Goal: Task Accomplishment & Management: Use online tool/utility

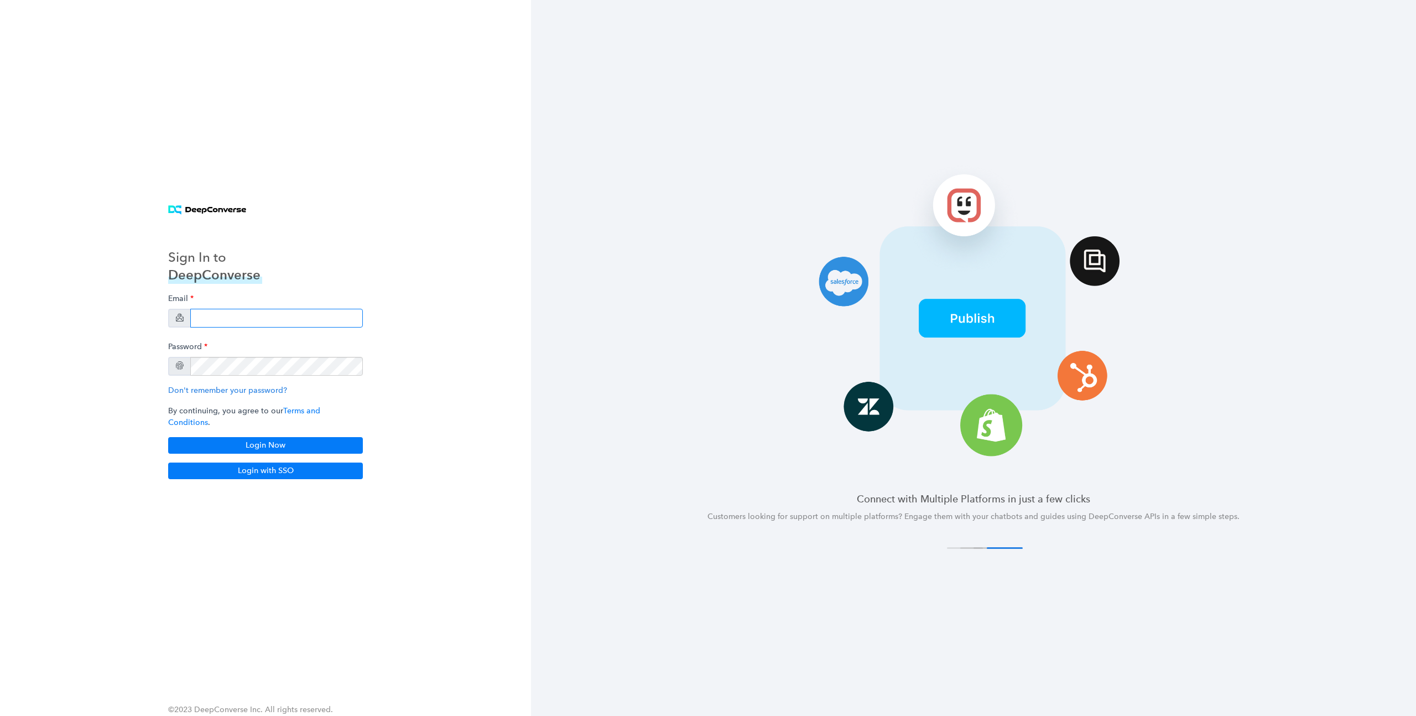
click at [308, 324] on input "email" at bounding box center [276, 318] width 173 height 19
type input "[EMAIL_ADDRESS][DOMAIN_NAME]"
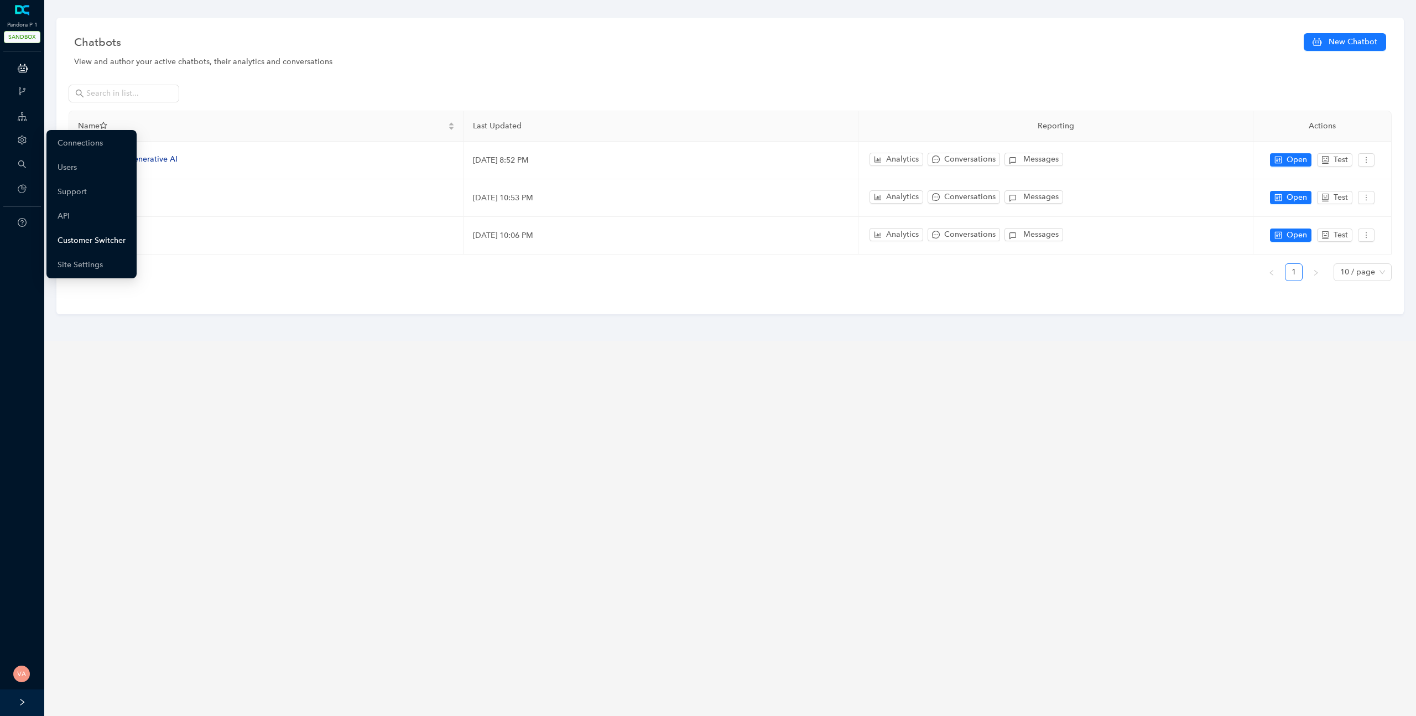
click at [116, 235] on link "Customer Switcher" at bounding box center [92, 241] width 68 height 22
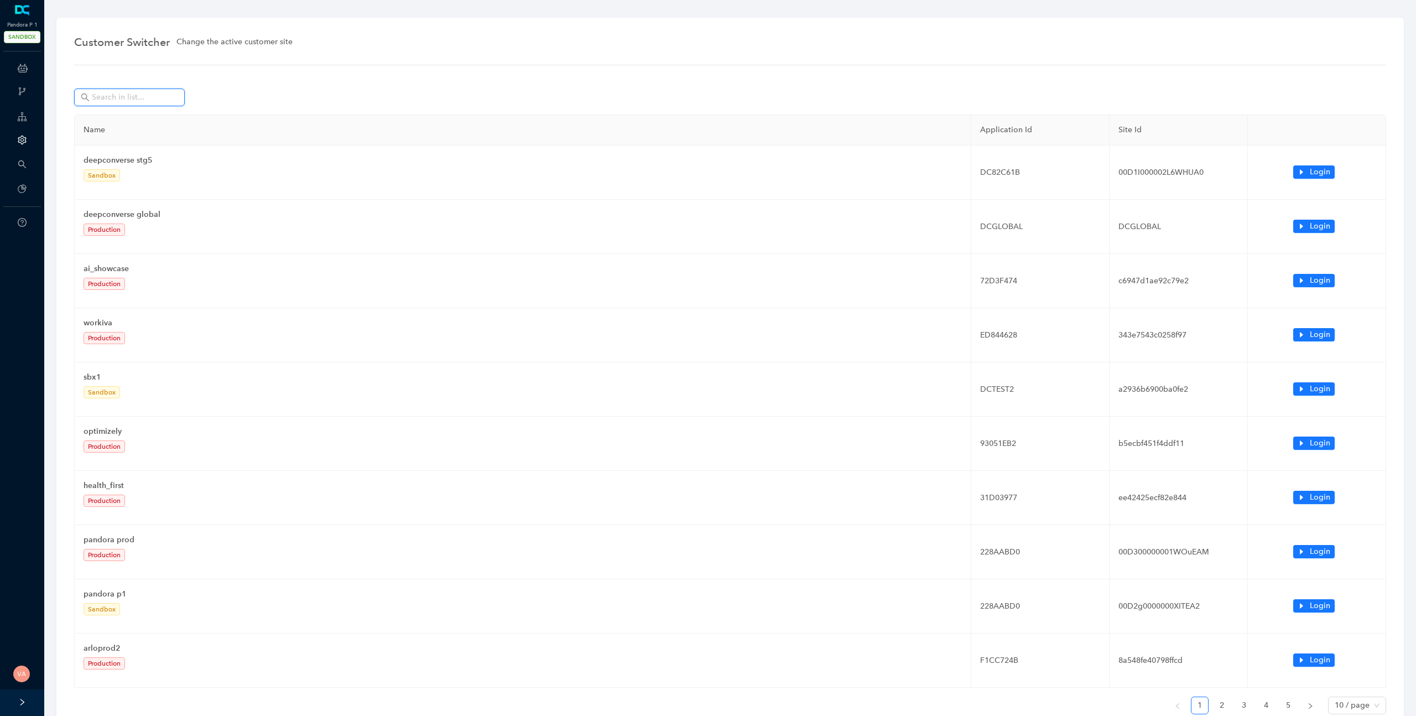
click at [146, 95] on input "text" at bounding box center [130, 97] width 77 height 12
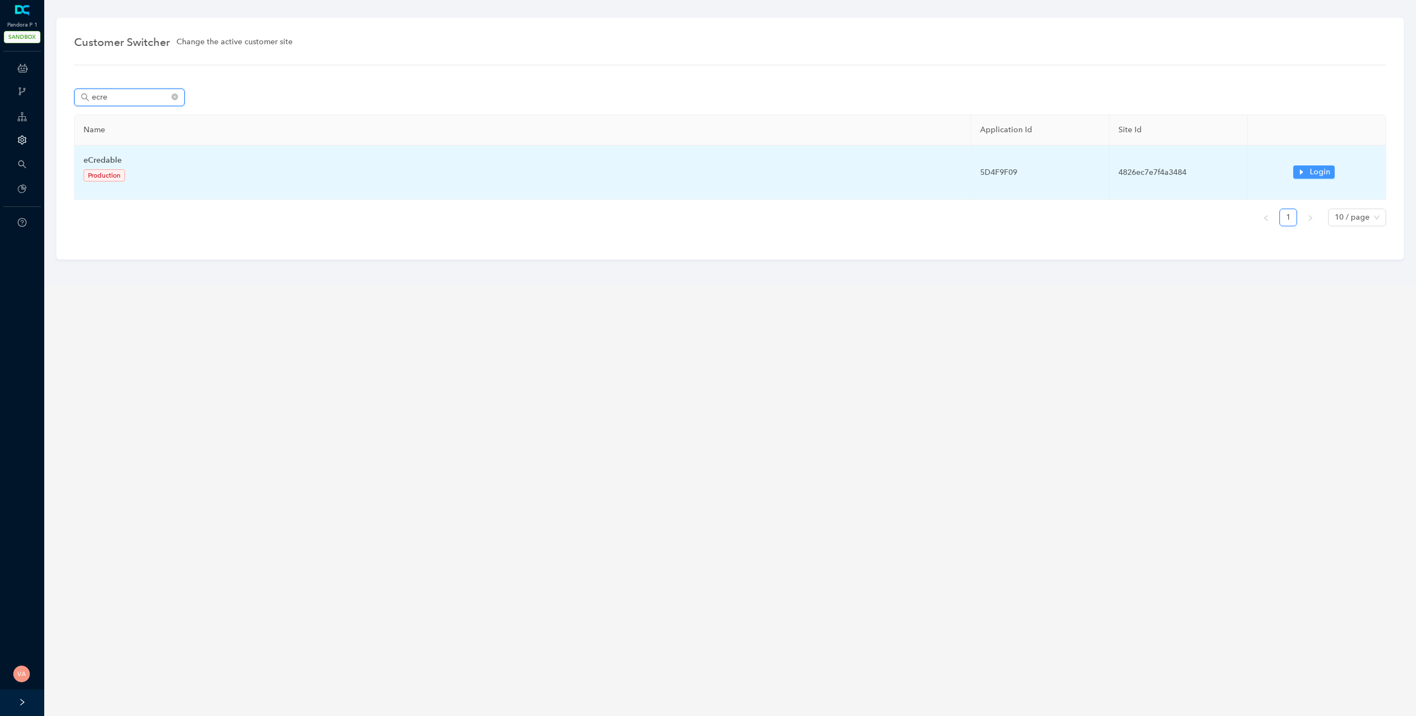
type input "ecre"
click at [1315, 177] on span "Login" at bounding box center [1320, 172] width 20 height 12
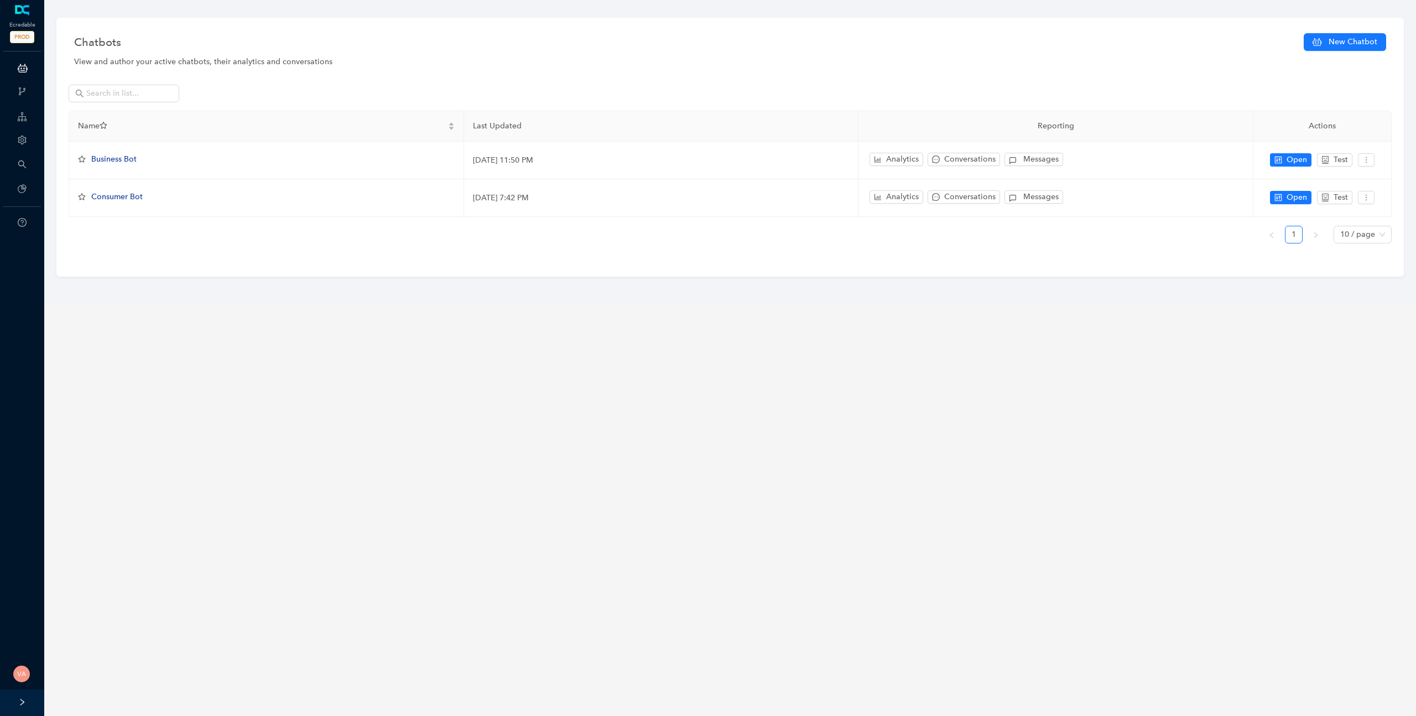
click at [787, 354] on main "Chatbots New Chatbot View and author your active chatbots, their analytics and …" at bounding box center [730, 358] width 1372 height 716
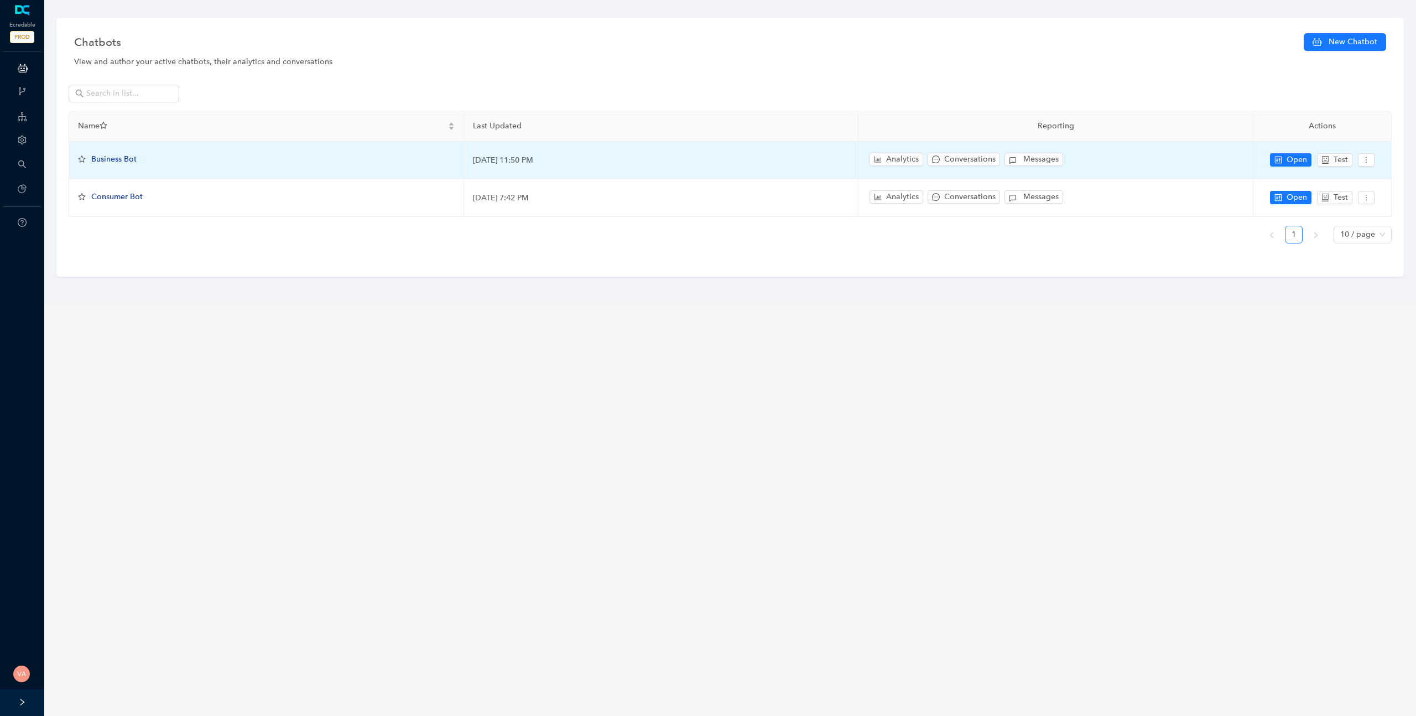
click at [110, 157] on span "Business Bot" at bounding box center [113, 158] width 45 height 9
click at [129, 157] on span "Business Bot" at bounding box center [113, 158] width 45 height 9
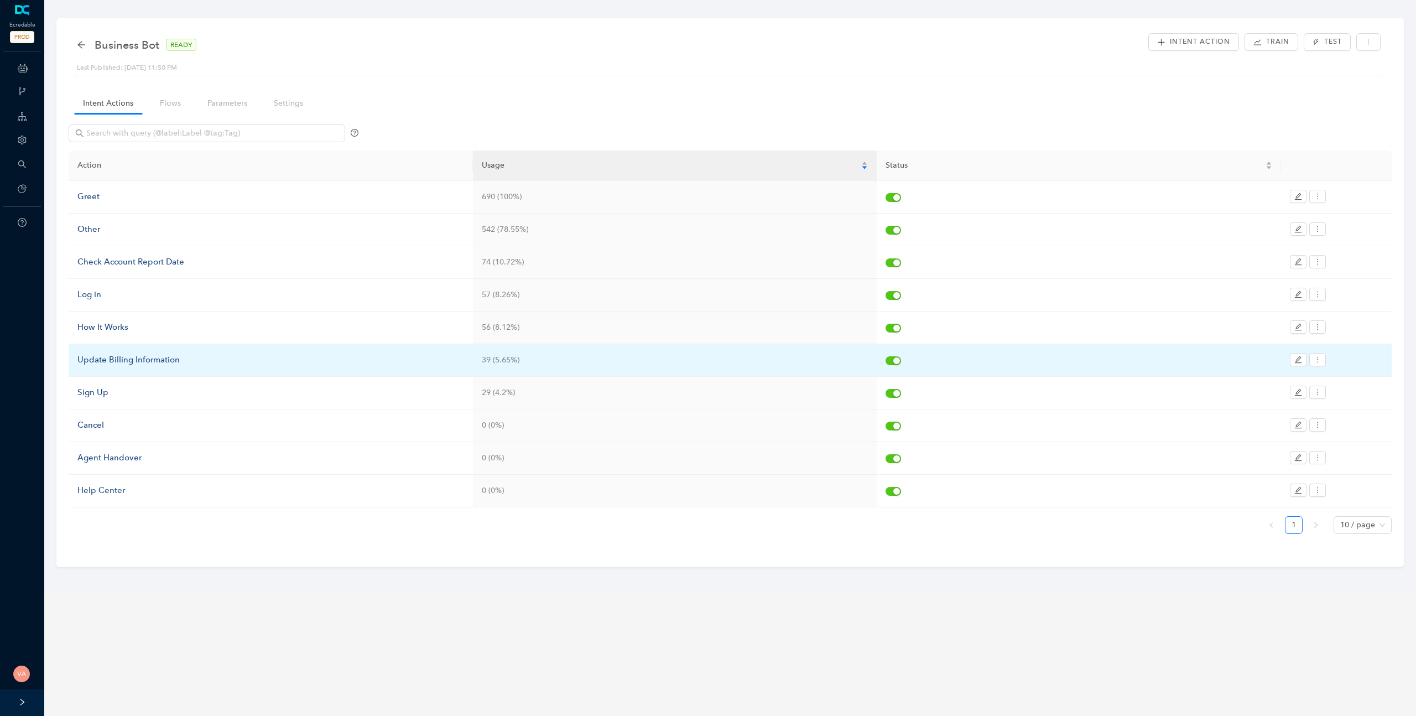
click at [95, 354] on div "Update Billing Information" at bounding box center [270, 360] width 387 height 13
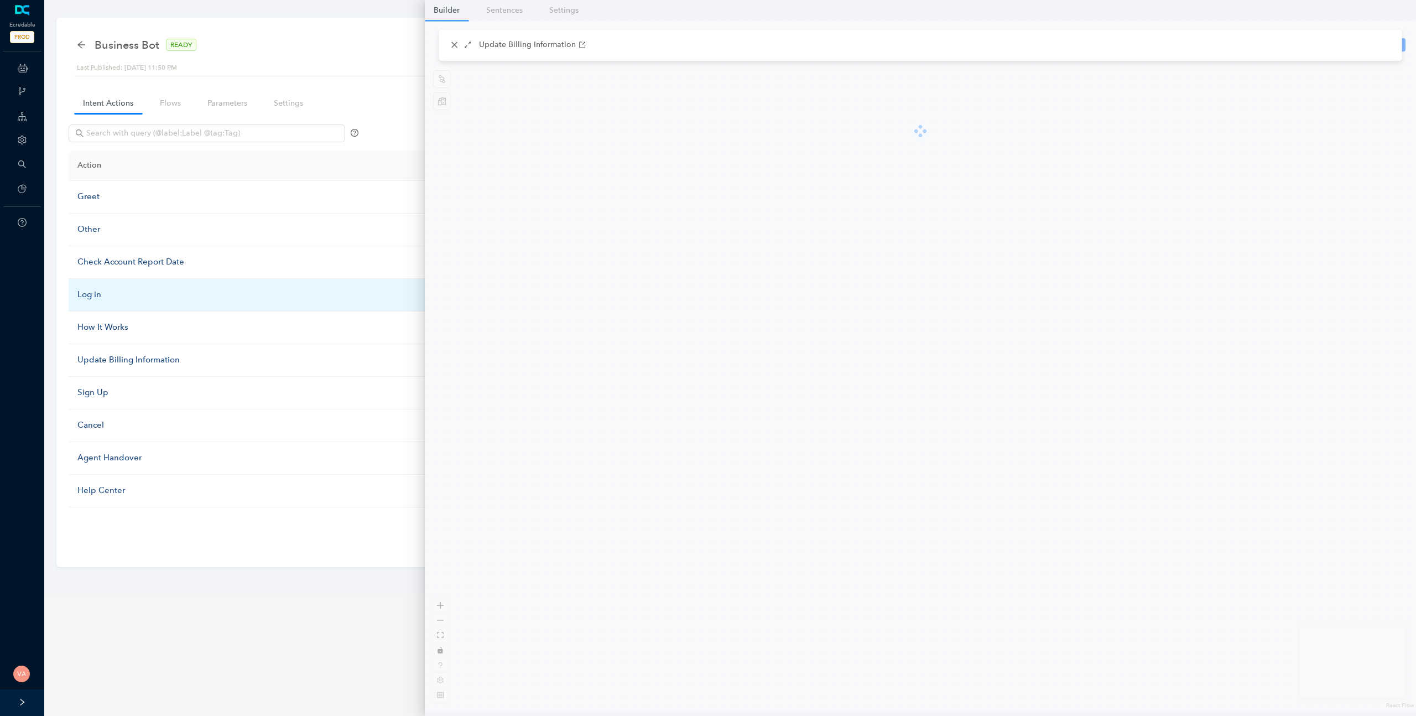
click at [129, 242] on td "Other" at bounding box center [271, 230] width 404 height 33
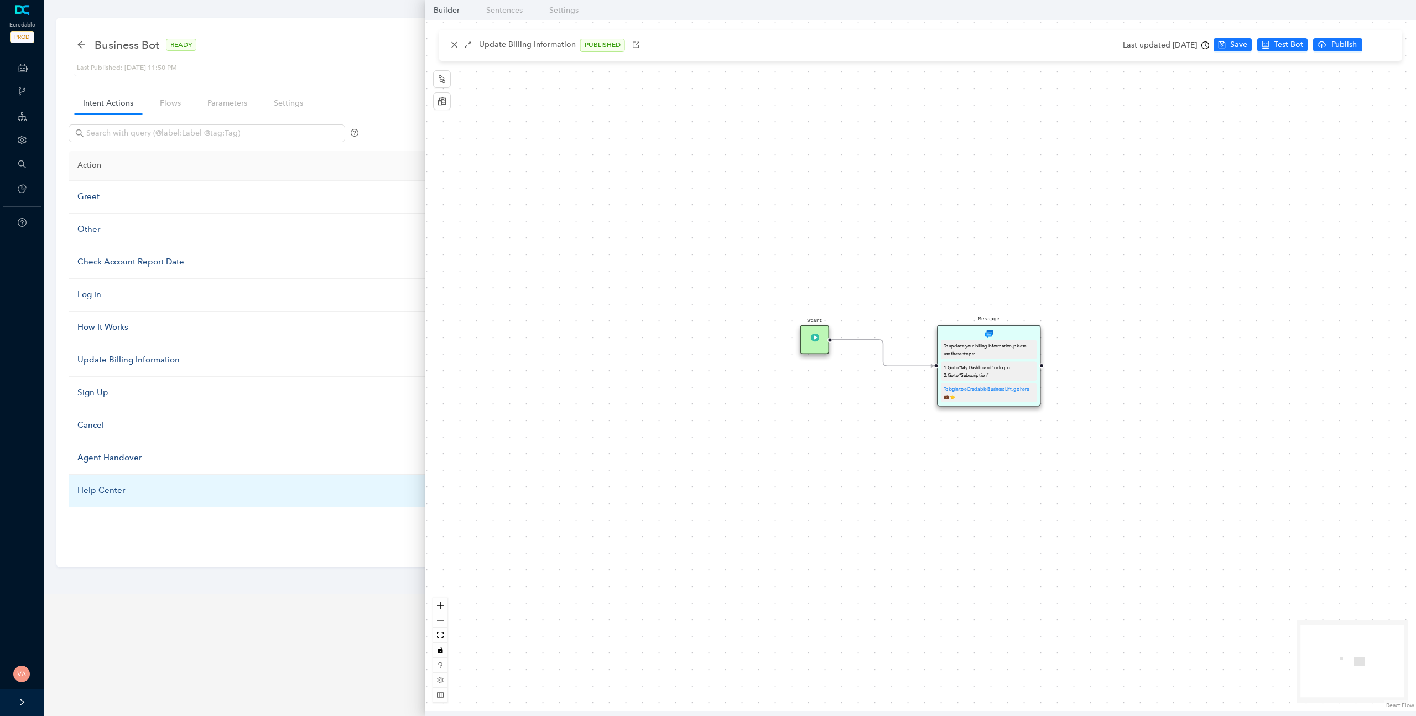
click at [110, 489] on div "Help Center" at bounding box center [270, 490] width 387 height 13
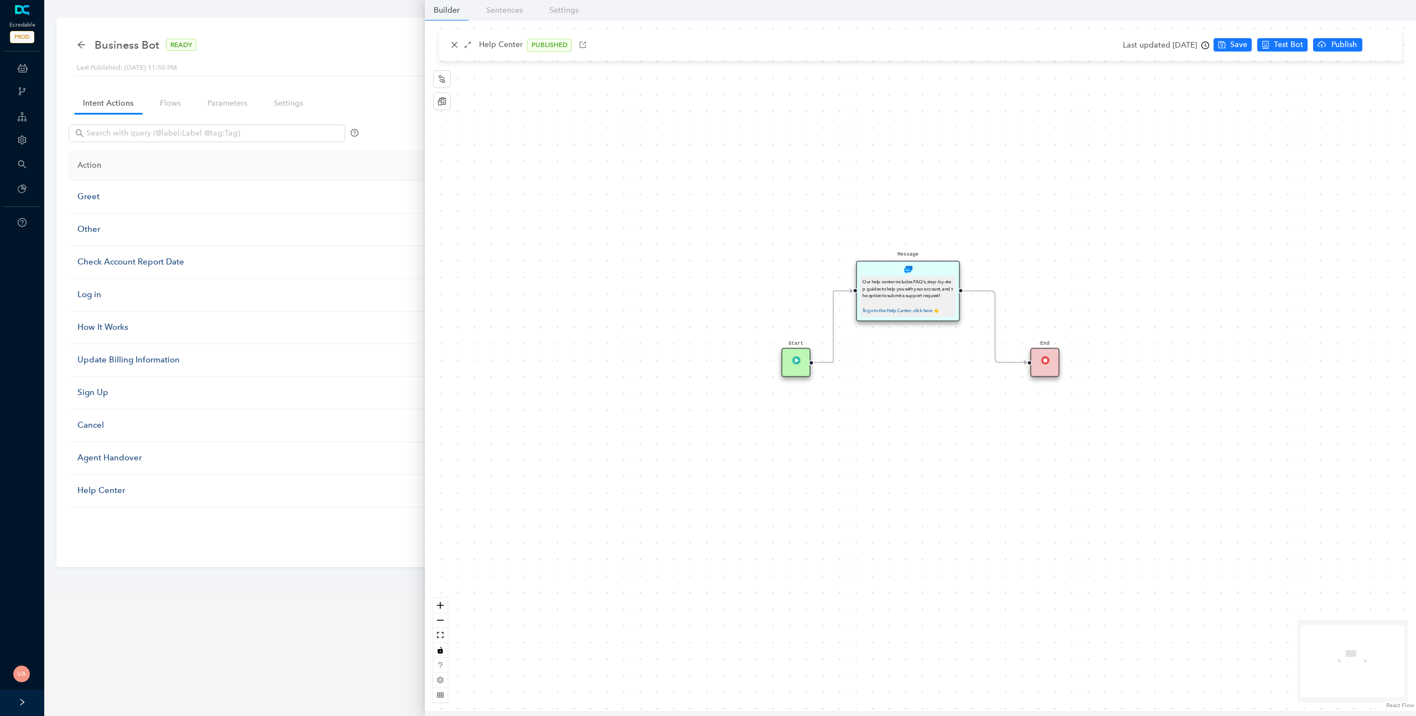
drag, startPoint x: 899, startPoint y: 349, endPoint x: 889, endPoint y: 275, distance: 74.8
click at [889, 275] on div "Message Our help center includes FAQ's, step-by-step guides to help you with yo…" at bounding box center [909, 291] width 104 height 60
drag, startPoint x: 798, startPoint y: 361, endPoint x: 759, endPoint y: 364, distance: 38.8
click at [759, 364] on img at bounding box center [759, 360] width 8 height 8
click at [757, 370] on div "Start" at bounding box center [758, 362] width 29 height 29
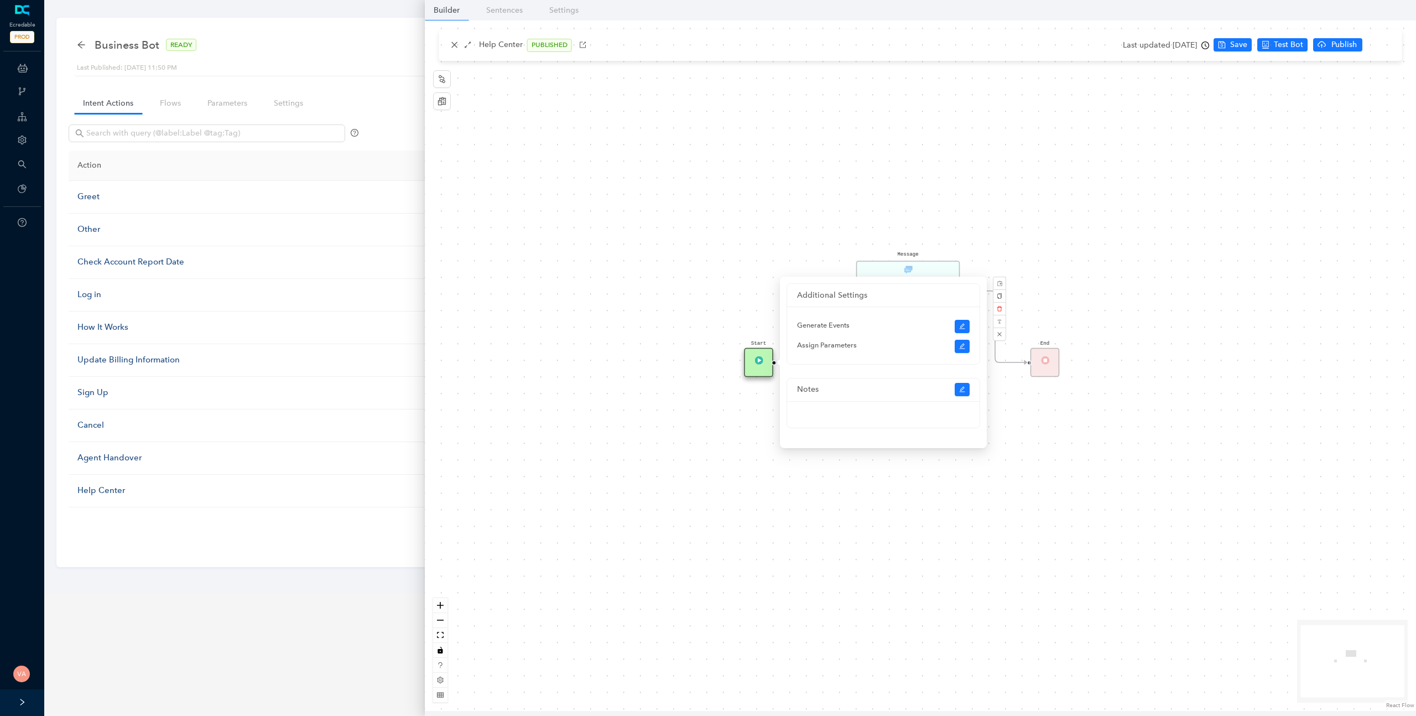
click at [704, 461] on div "Start End Message Our help center includes FAQ's, step-by-step guides to help y…" at bounding box center [921, 365] width 992 height 691
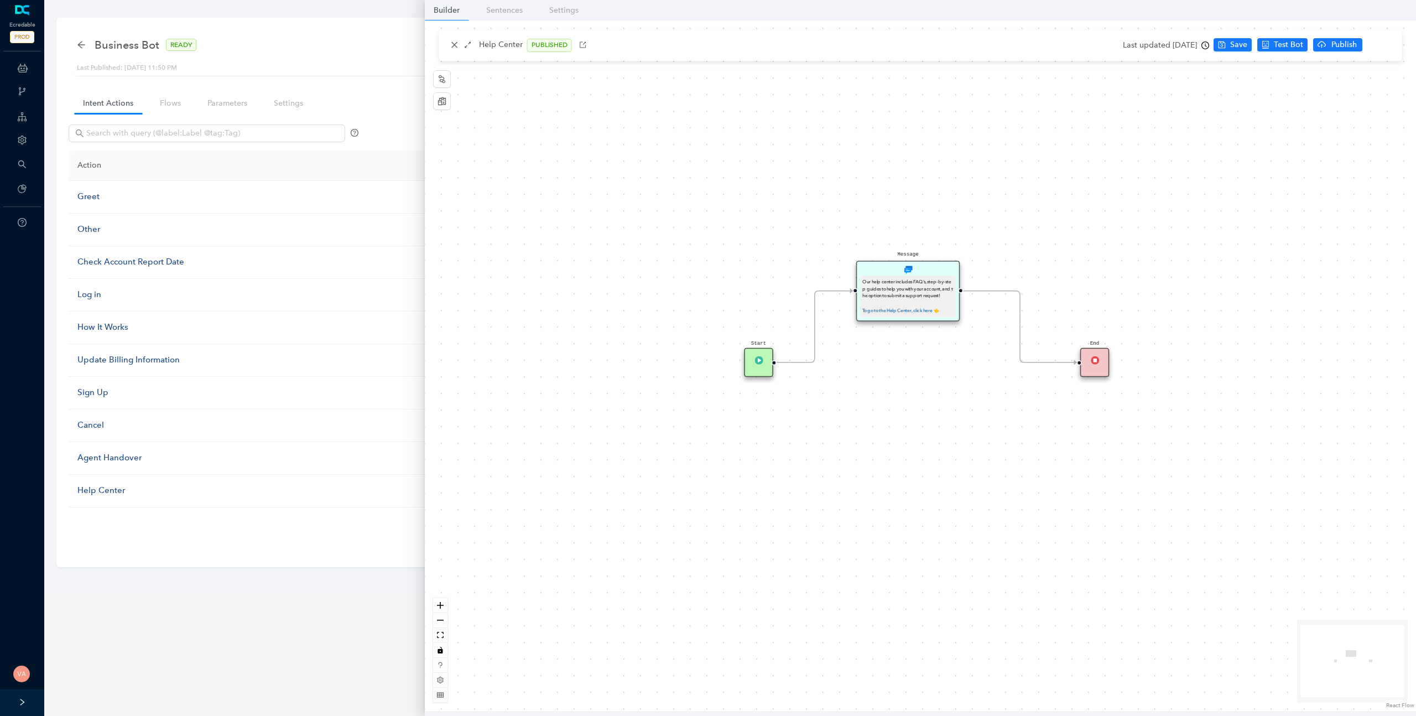
drag, startPoint x: 1049, startPoint y: 362, endPoint x: 1094, endPoint y: 365, distance: 45.5
click at [1094, 365] on div "End" at bounding box center [1095, 362] width 29 height 29
click at [760, 356] on img at bounding box center [759, 360] width 8 height 8
click at [764, 361] on div "Start" at bounding box center [758, 362] width 29 height 29
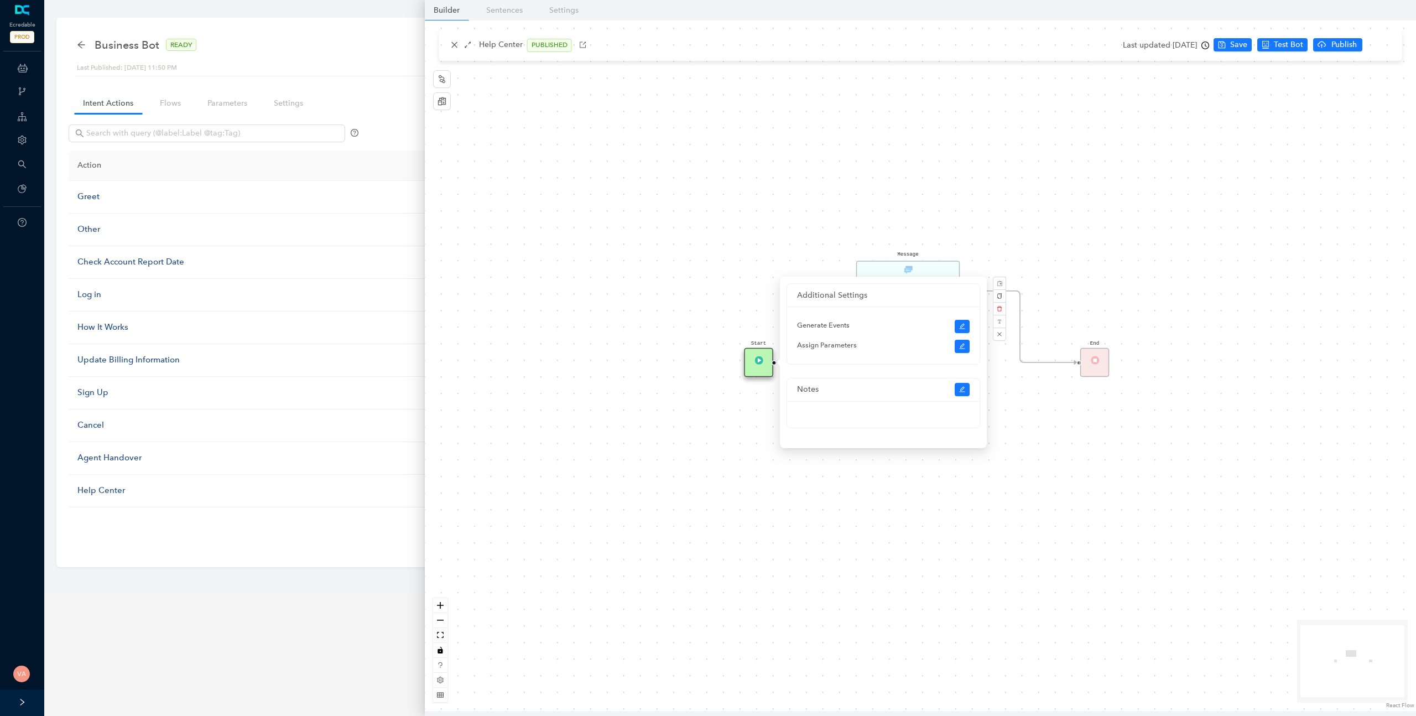
click at [707, 455] on div "Start End Message Our help center includes FAQ's, step-by-step guides to help y…" at bounding box center [921, 365] width 992 height 691
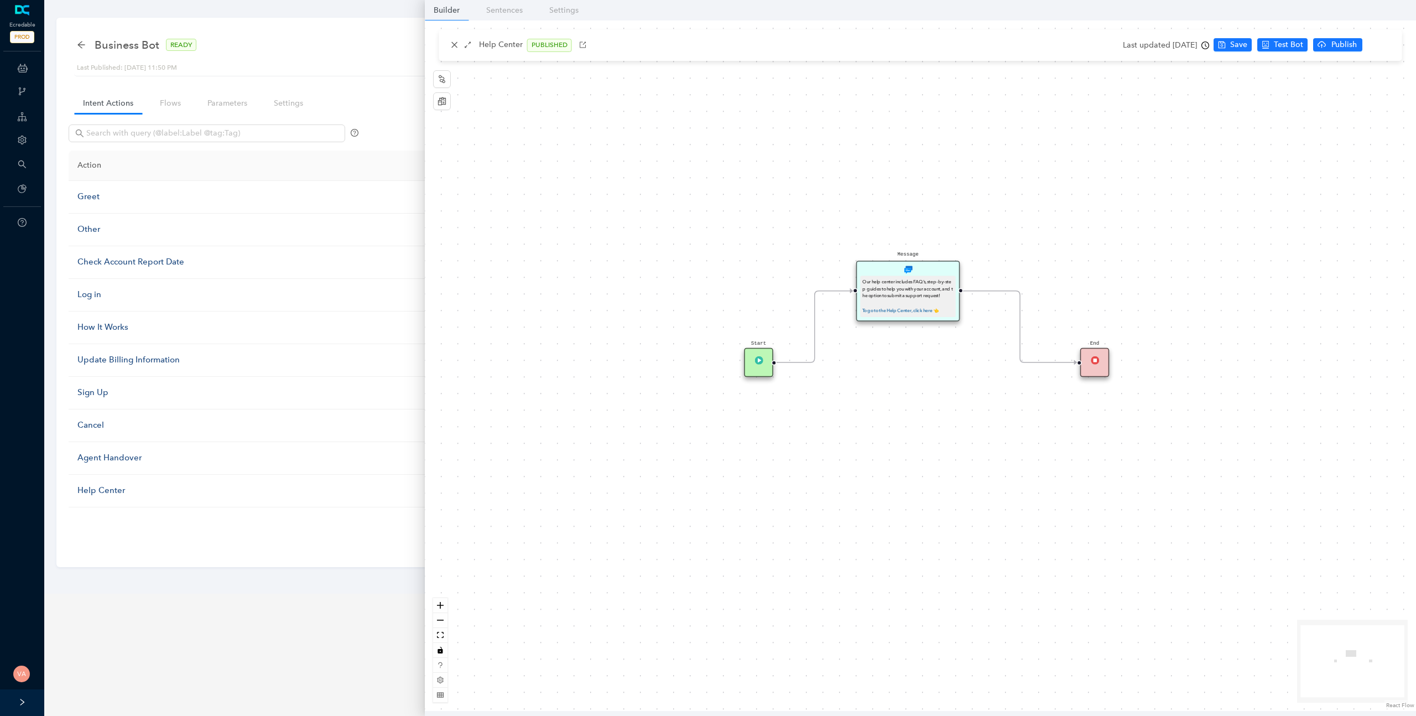
click at [934, 284] on div "Our help center includes FAQ's, step-by-step guides to help you with your accou…" at bounding box center [908, 296] width 91 height 37
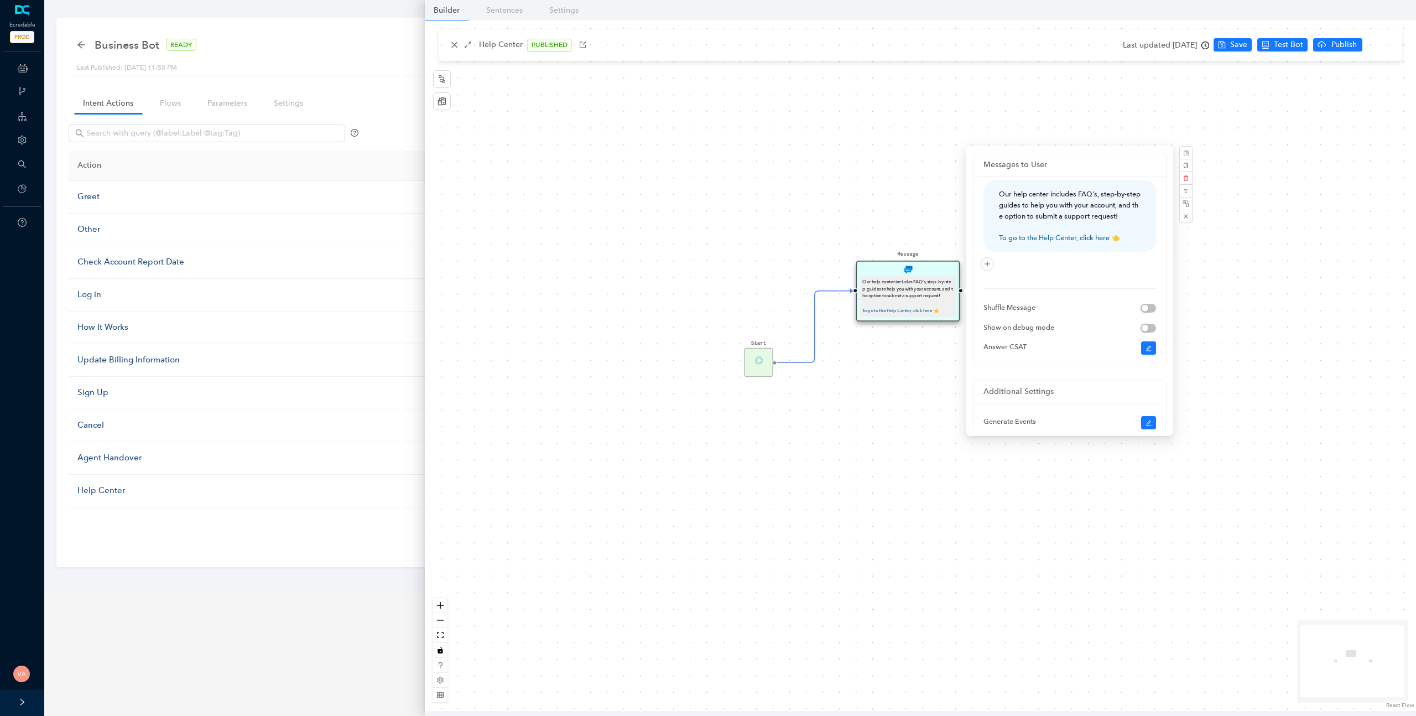
click at [903, 428] on div "Start End Message Our help center includes FAQ's, step-by-step guides to help y…" at bounding box center [921, 365] width 992 height 691
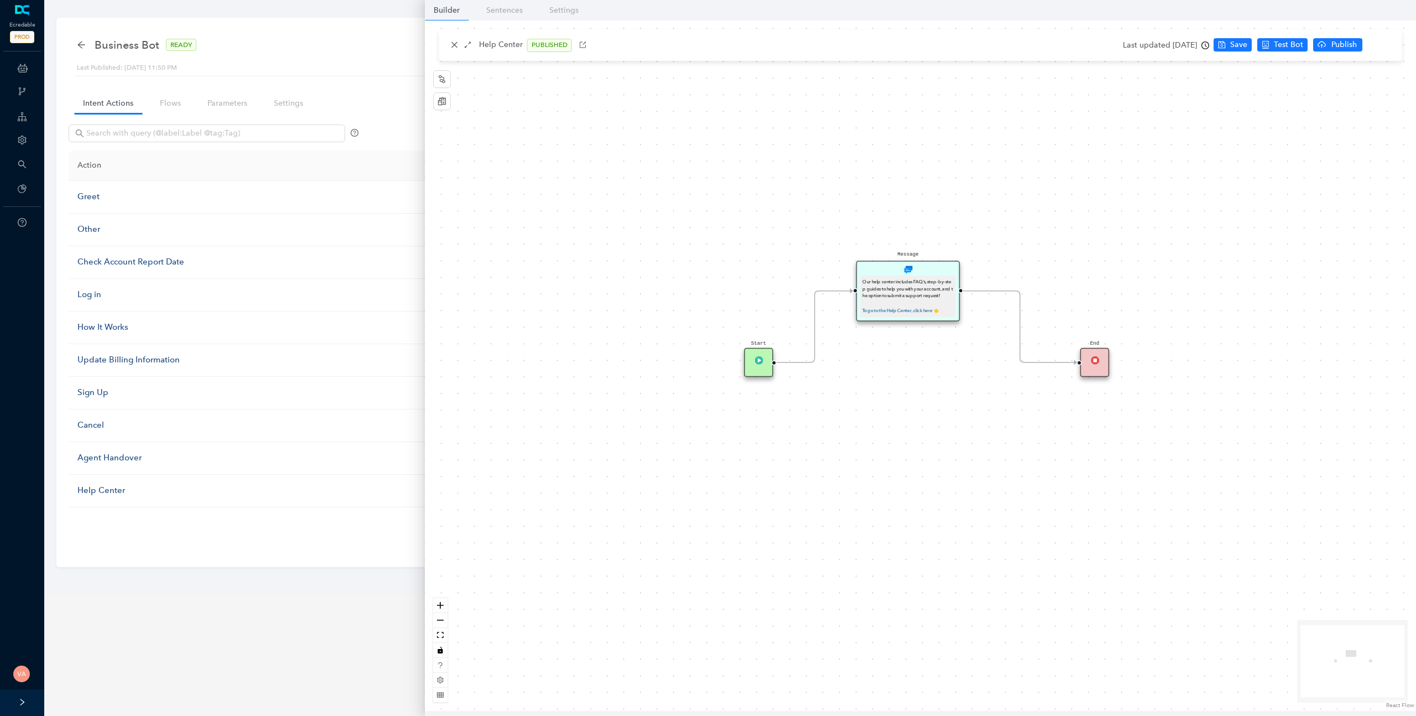
click at [1097, 367] on div "End" at bounding box center [1095, 362] width 29 height 29
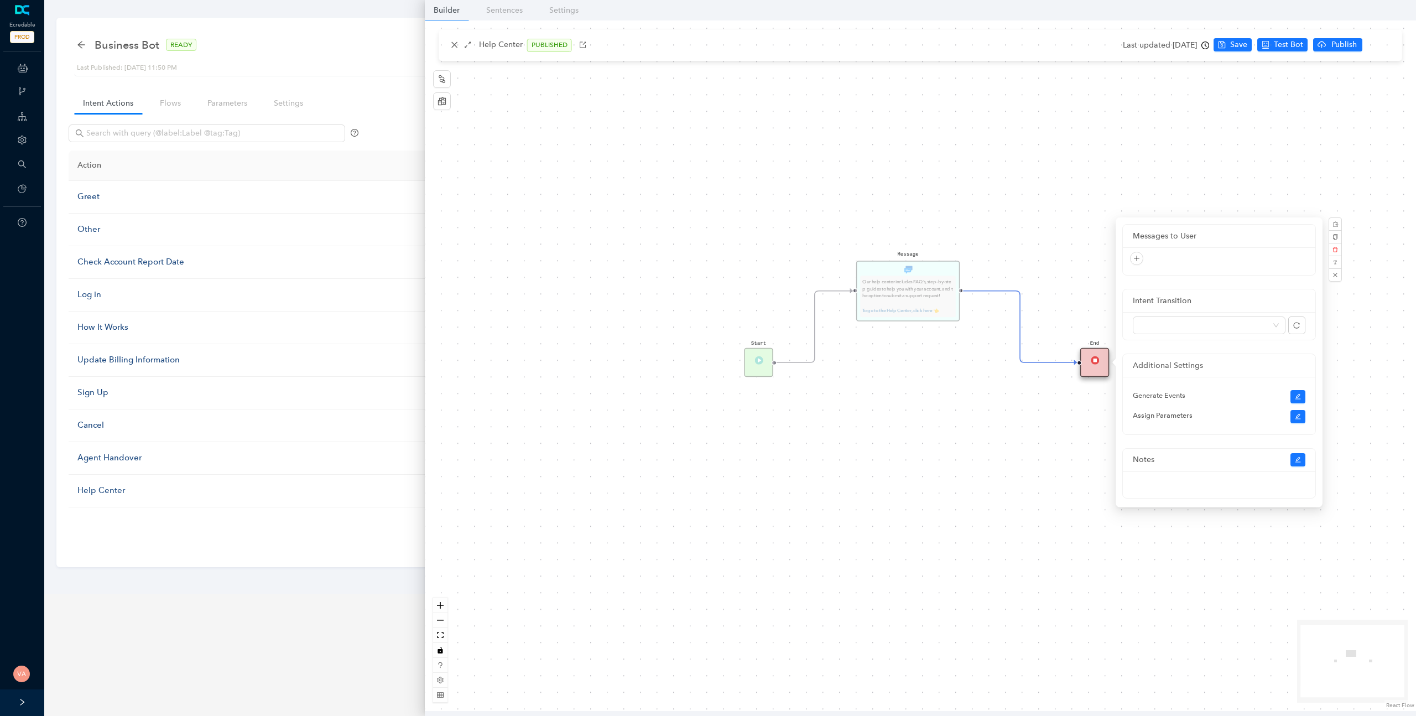
click at [942, 443] on div "Start End Message Our help center includes FAQ's, step-by-step guides to help y…" at bounding box center [921, 365] width 992 height 691
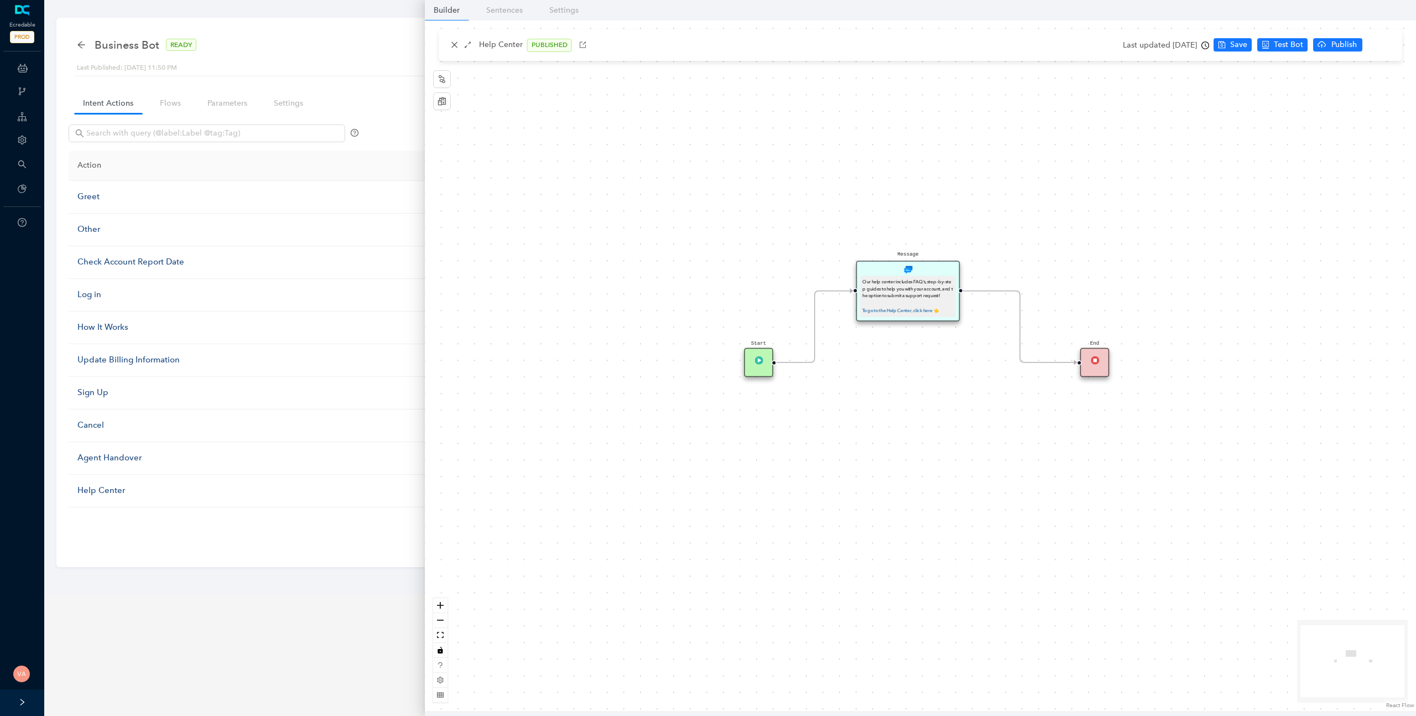
click at [771, 364] on div "Start" at bounding box center [758, 362] width 29 height 29
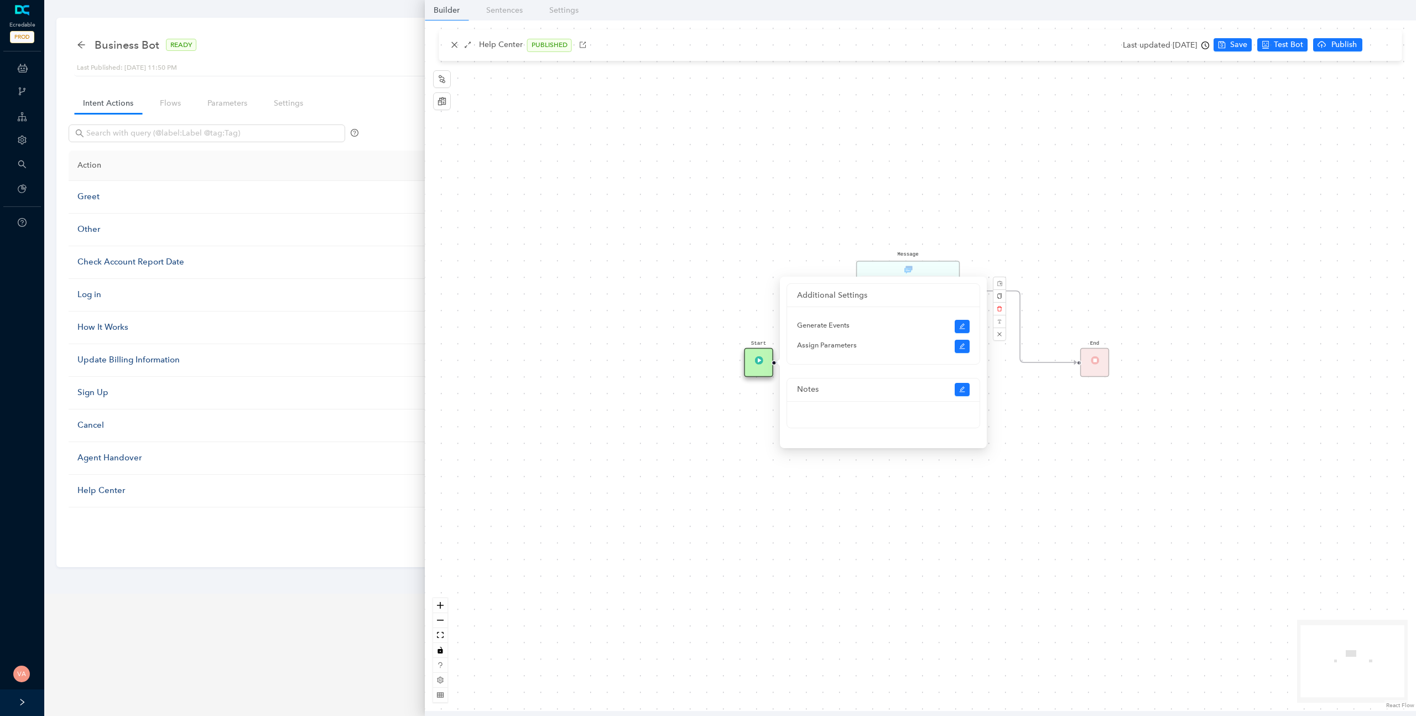
click at [722, 446] on div "Start End Message Our help center includes FAQ's, step-by-step guides to help y…" at bounding box center [921, 365] width 992 height 691
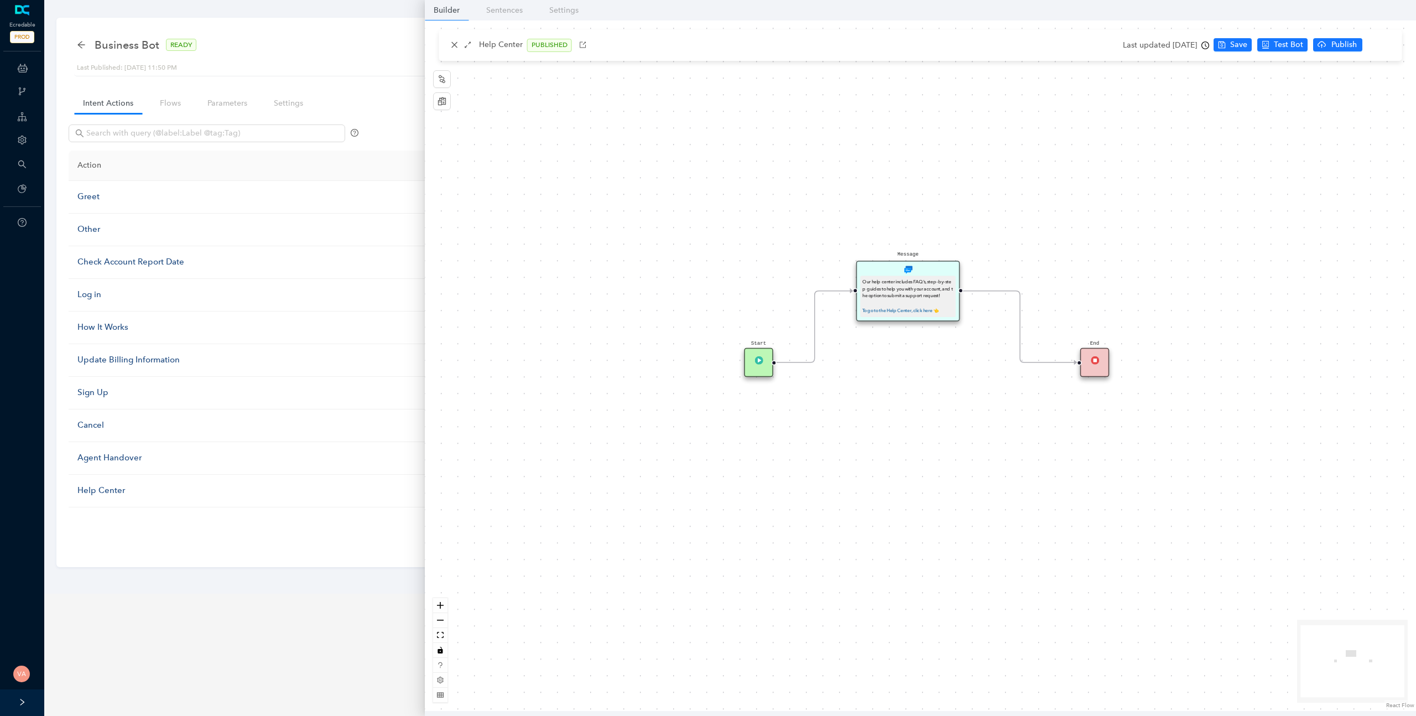
click at [758, 371] on div "Start" at bounding box center [758, 362] width 29 height 29
click at [751, 369] on div "Start" at bounding box center [758, 362] width 29 height 29
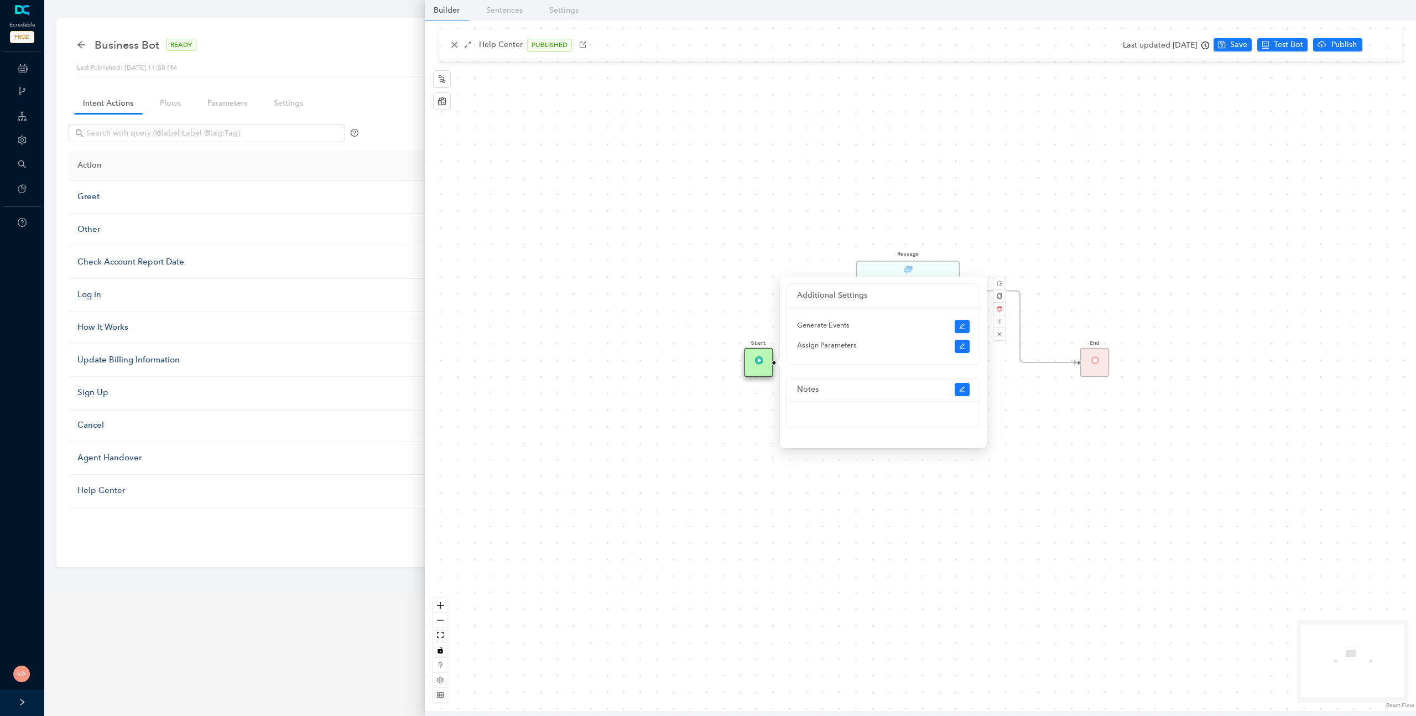
click at [713, 469] on div "Start End Message Our help center includes FAQ's, step-by-step guides to help y…" at bounding box center [921, 365] width 992 height 691
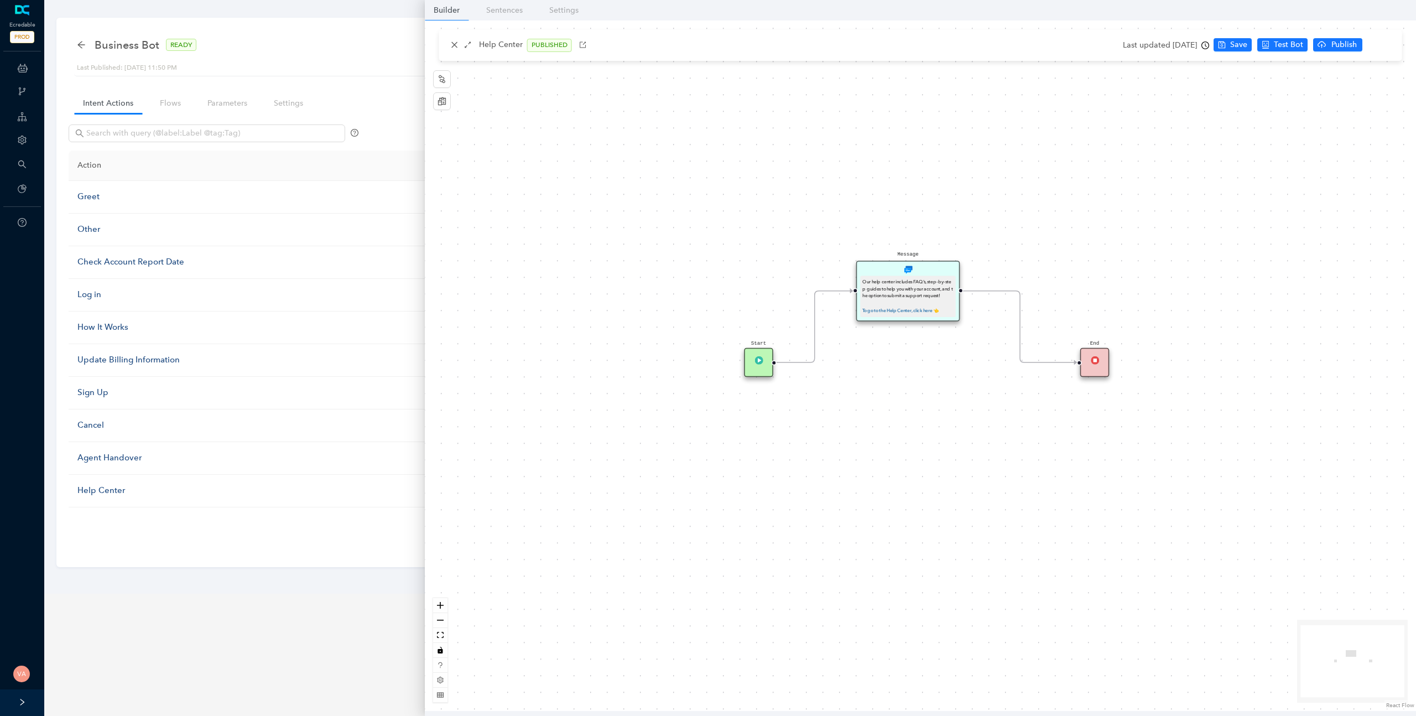
click at [751, 366] on div "Start" at bounding box center [758, 362] width 29 height 29
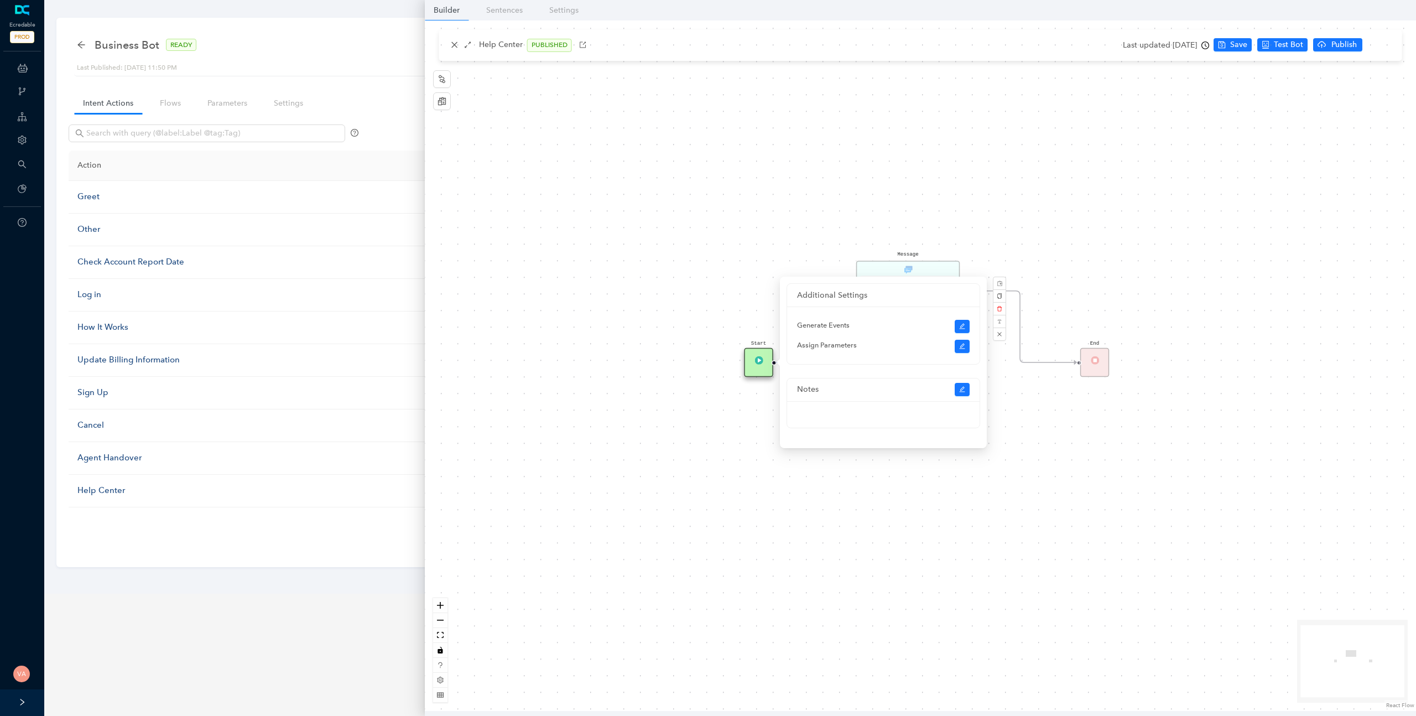
click at [759, 526] on div "Start End Message Our help center includes FAQ's, step-by-step guides to help y…" at bounding box center [921, 365] width 992 height 691
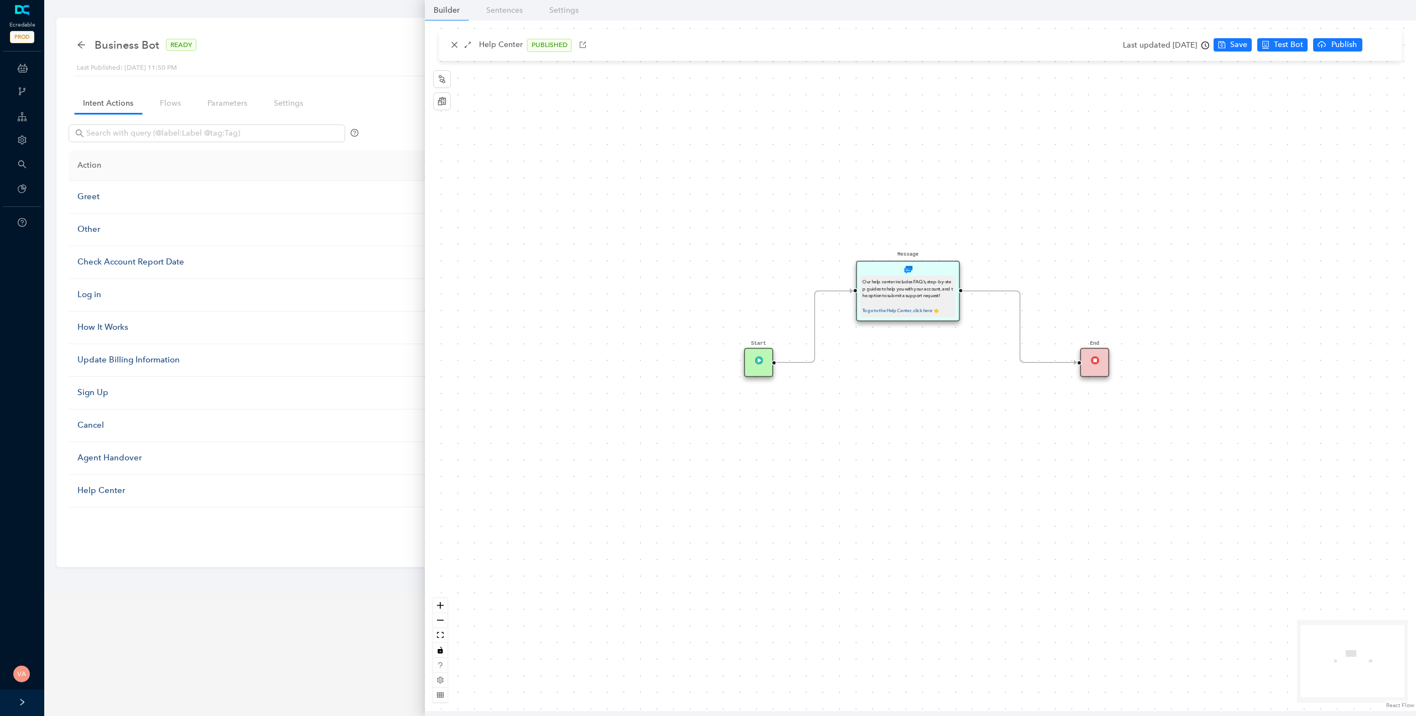
click at [894, 306] on div "Our help center includes FAQ's, step-by-step guides to help you with your accou…" at bounding box center [908, 296] width 91 height 37
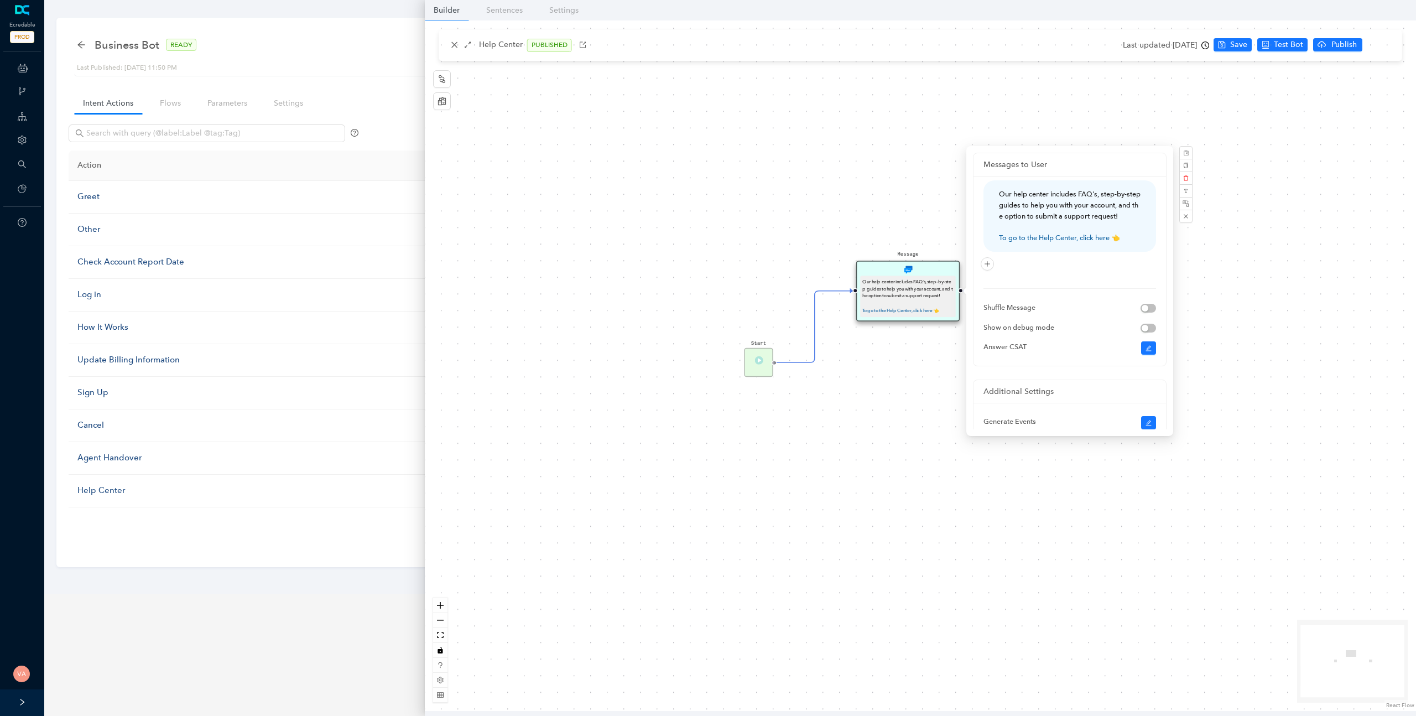
click at [893, 490] on div "Start End Message Our help center includes FAQ's, step-by-step guides to help y…" at bounding box center [921, 365] width 992 height 691
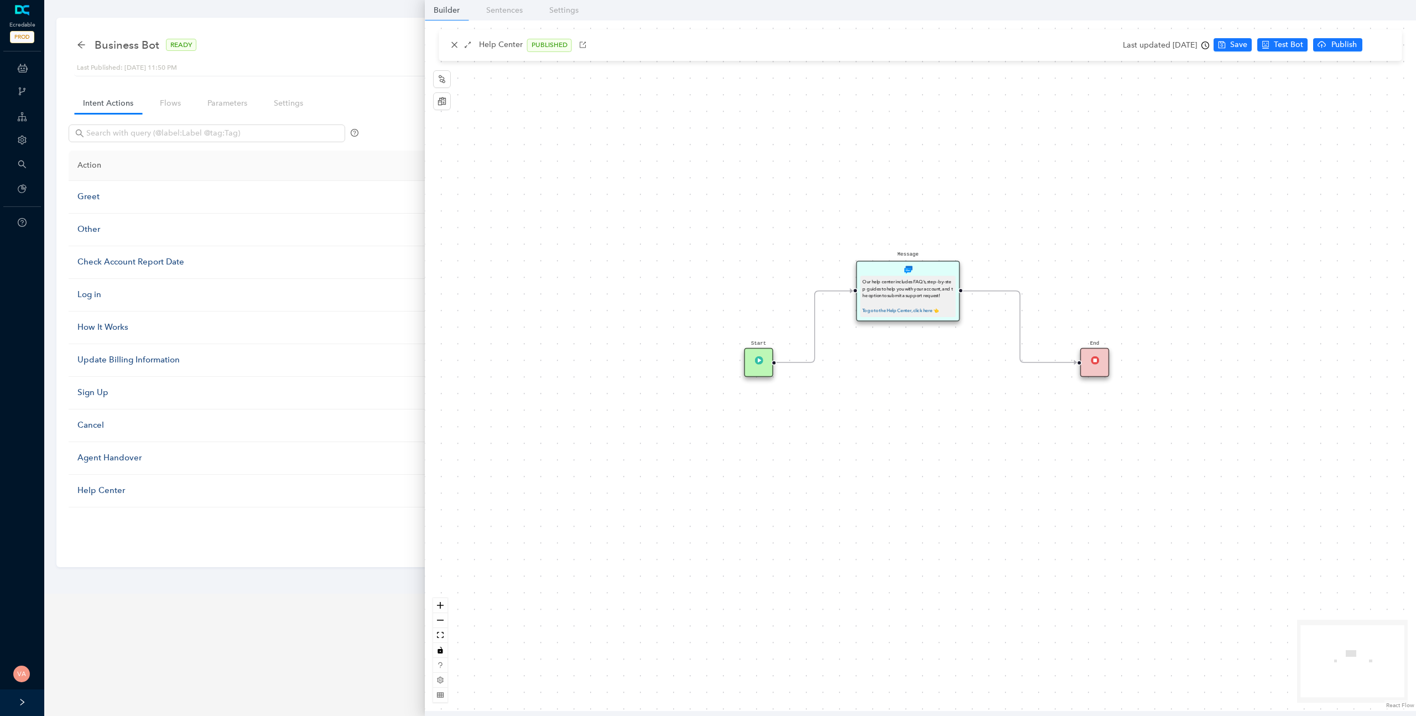
click at [755, 367] on div "Start" at bounding box center [758, 362] width 29 height 29
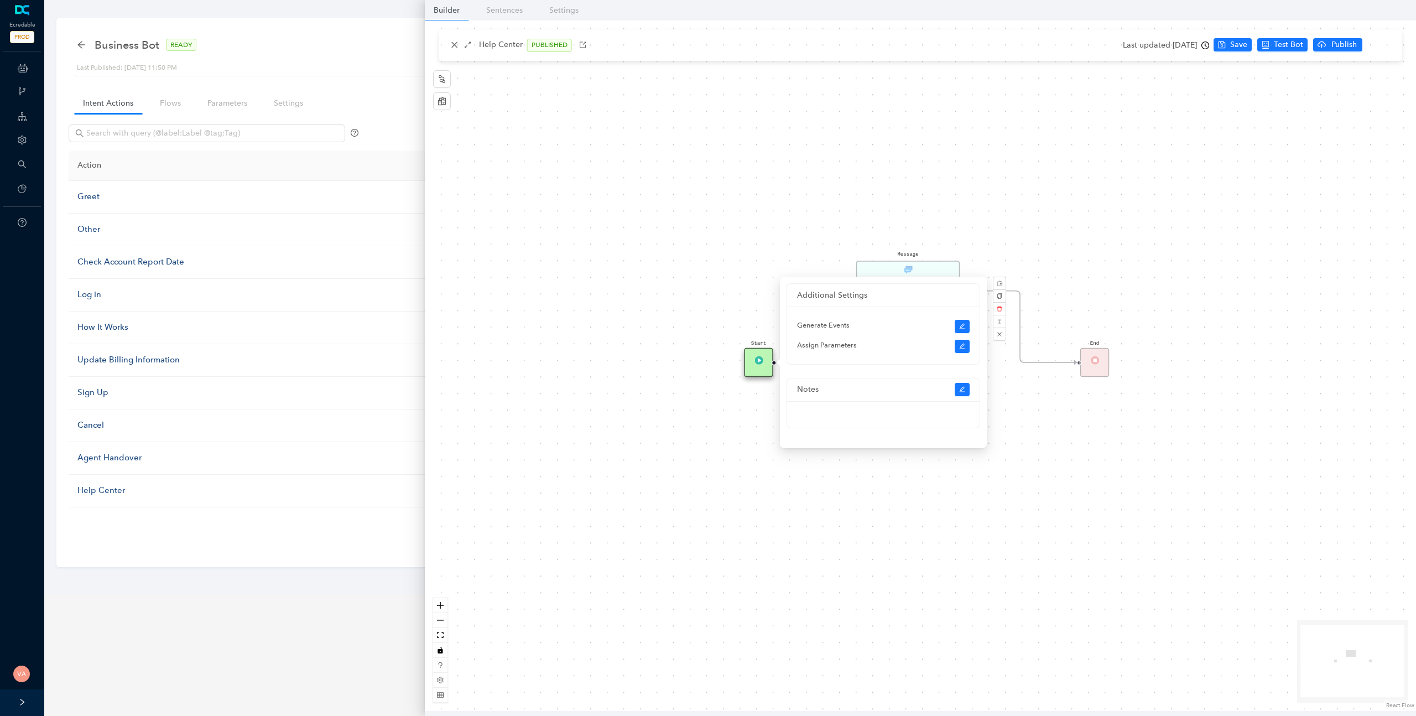
click at [757, 452] on div "Start End Message Our help center includes FAQ's, step-by-step guides to help y…" at bounding box center [921, 365] width 992 height 691
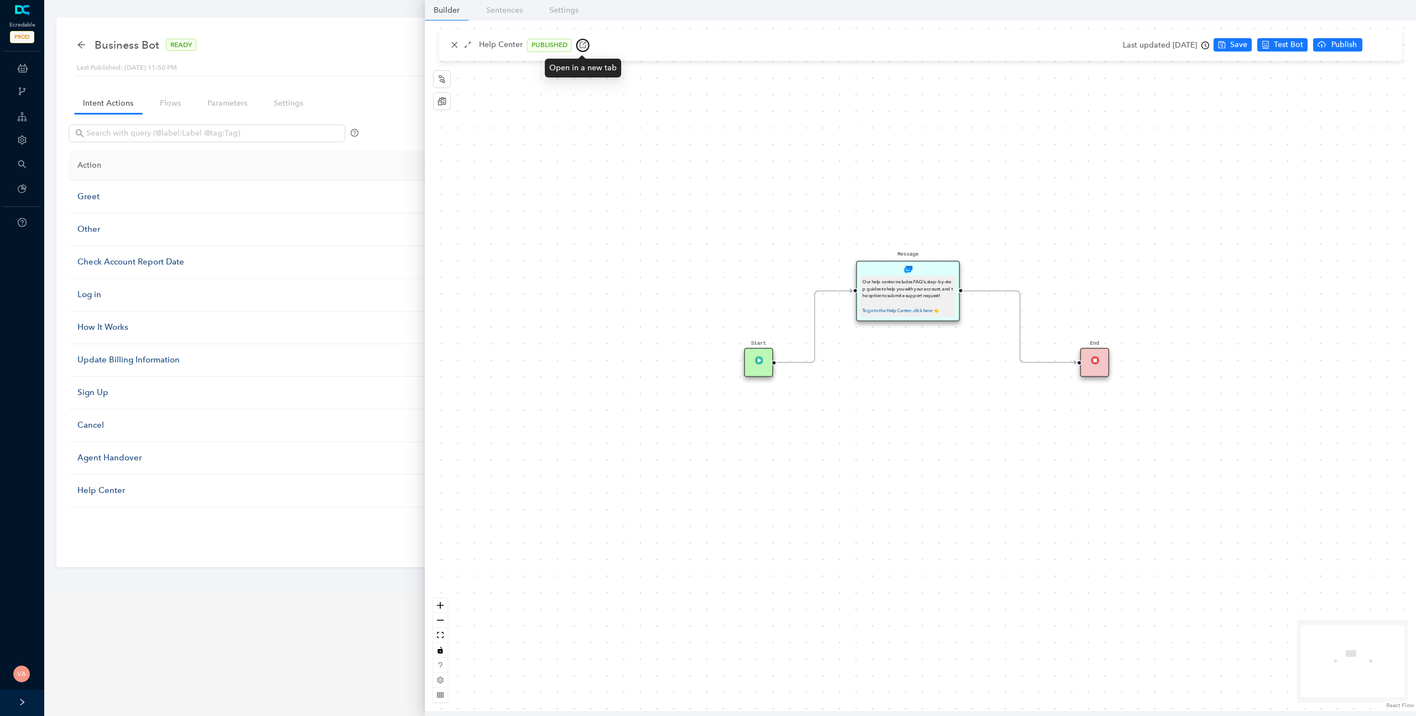
click at [579, 45] on icon "button" at bounding box center [583, 45] width 8 height 8
click at [454, 44] on icon "close" at bounding box center [455, 45] width 8 height 8
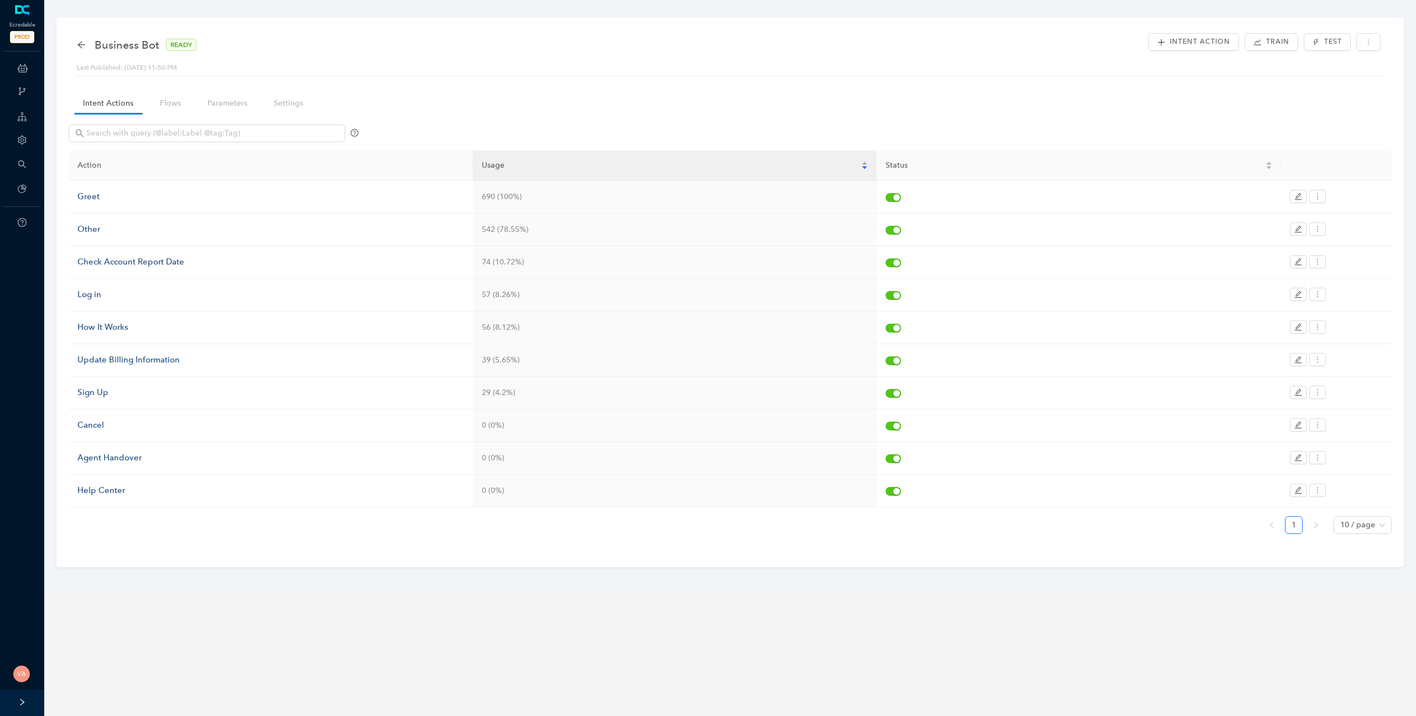
click at [525, 90] on div "Intent Actions Flows Parameters Settings Action Usage Status Greet 690 (100%) O…" at bounding box center [731, 320] width 1324 height 466
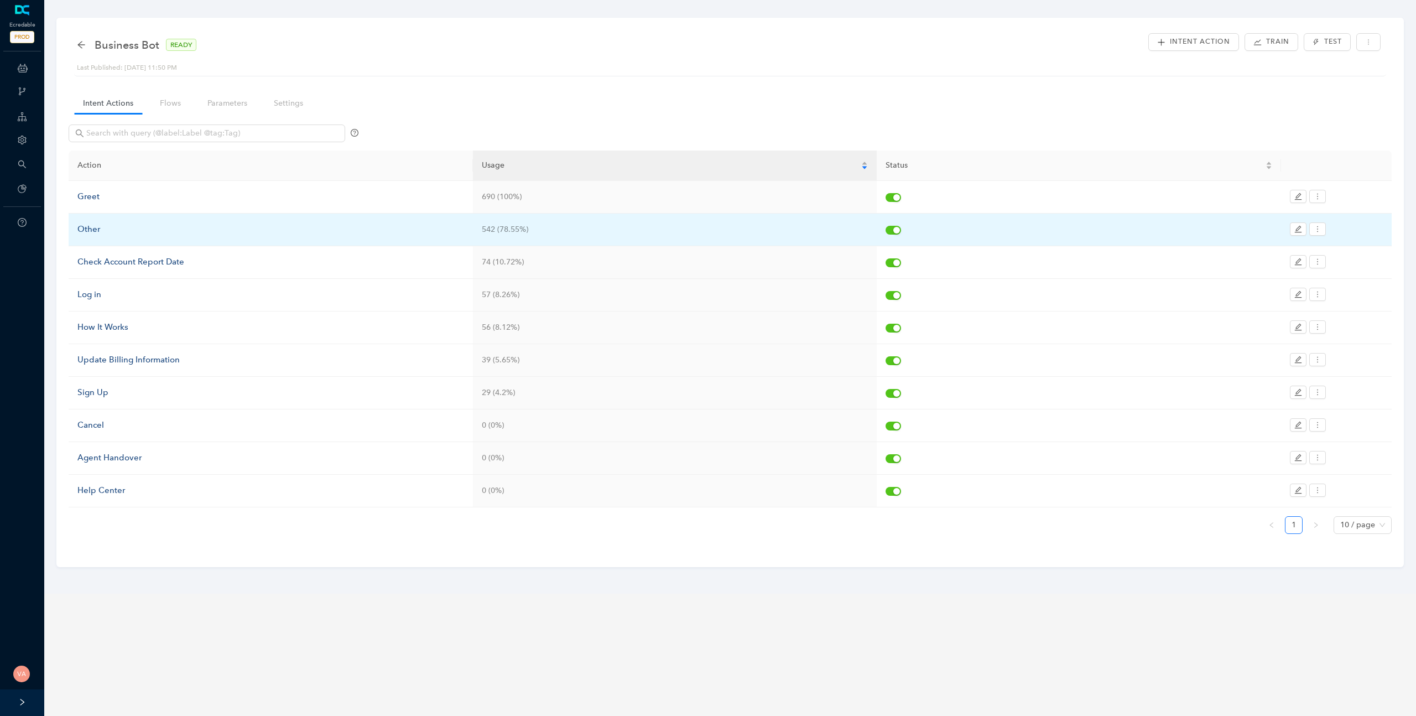
click at [96, 227] on div "Other" at bounding box center [270, 229] width 387 height 13
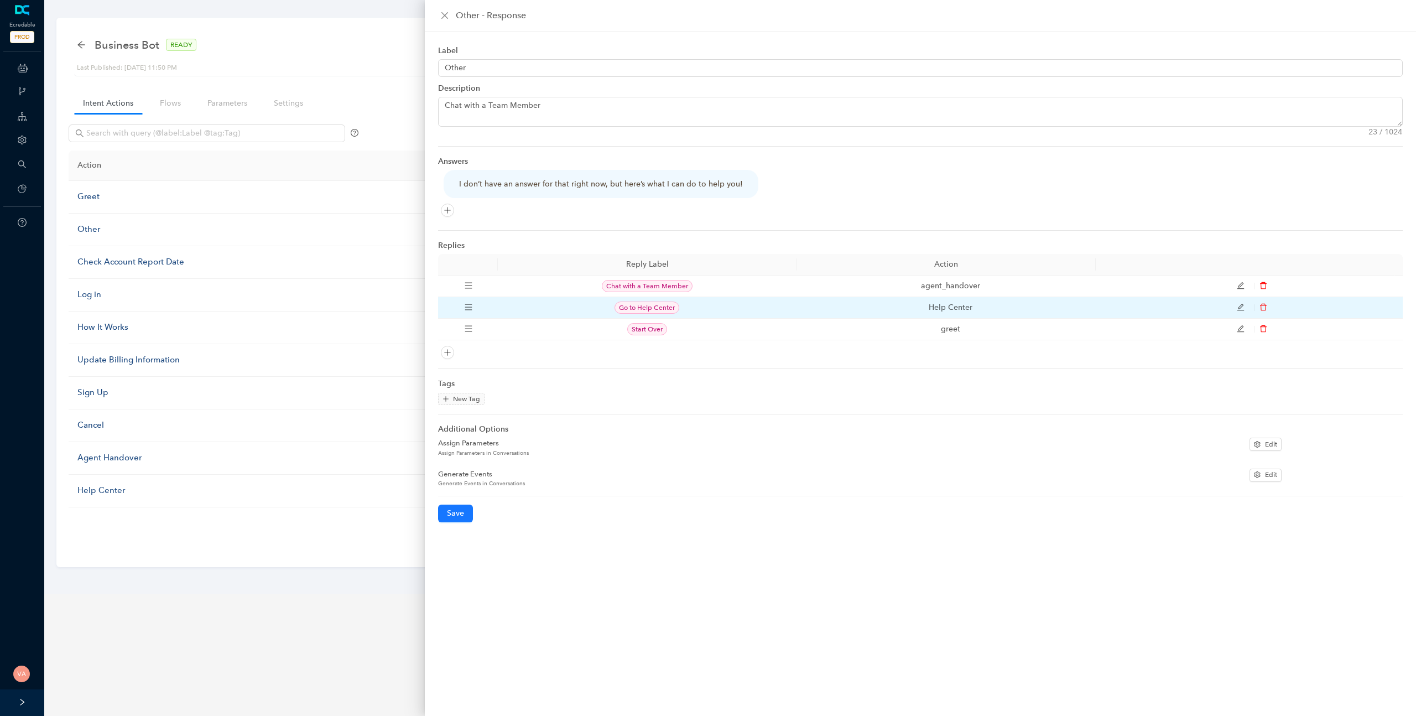
click at [652, 303] on span "Go to Help Center" at bounding box center [647, 308] width 65 height 12
click at [945, 303] on span "Help Center" at bounding box center [951, 307] width 44 height 9
click at [471, 304] on icon "menu" at bounding box center [469, 307] width 8 height 8
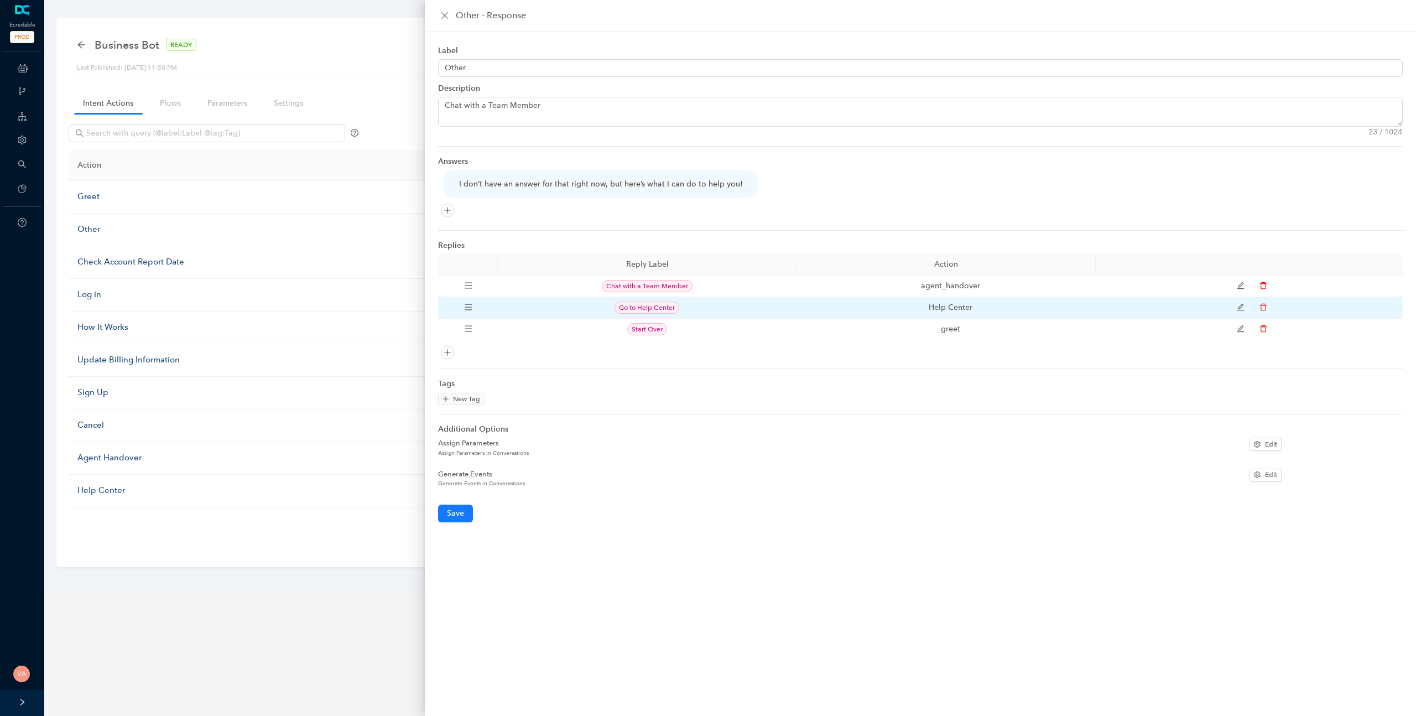
click at [1237, 306] on icon "edit" at bounding box center [1241, 307] width 8 height 8
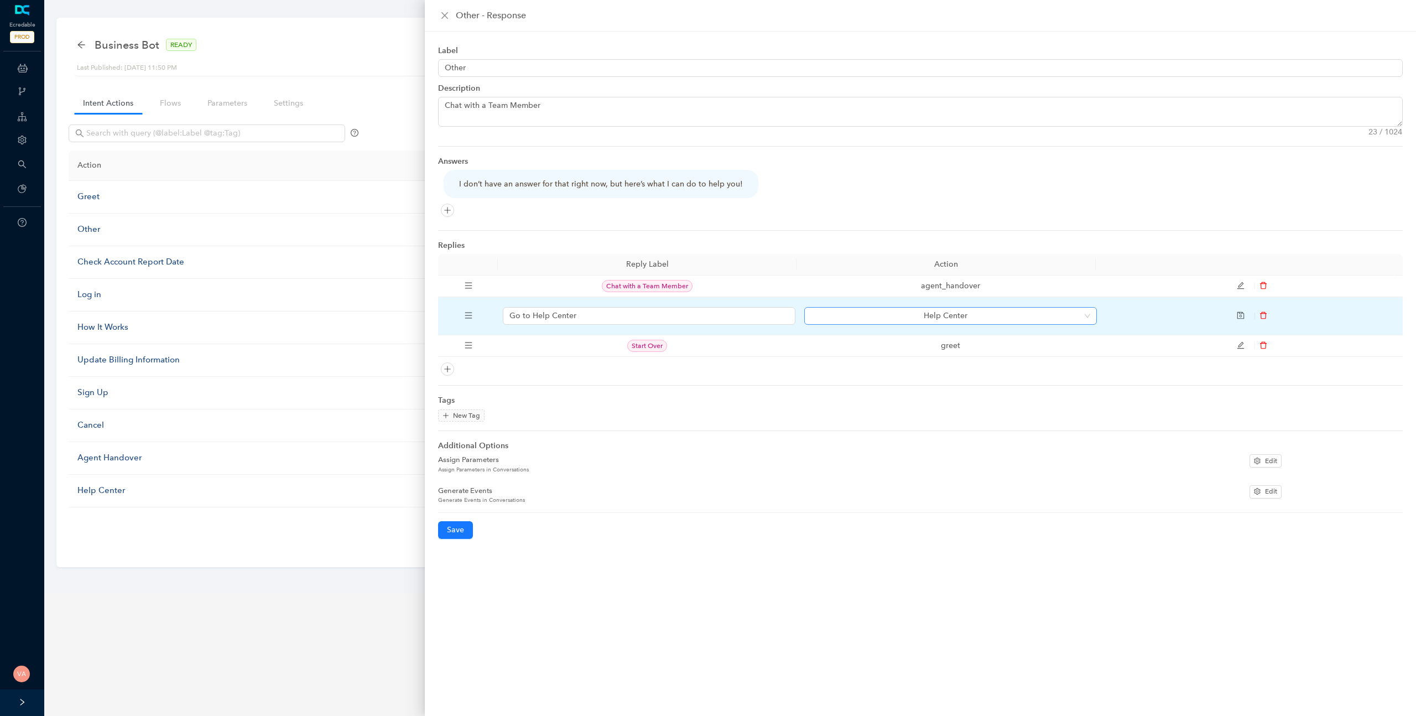
click at [973, 313] on span "Help Center" at bounding box center [950, 316] width 279 height 17
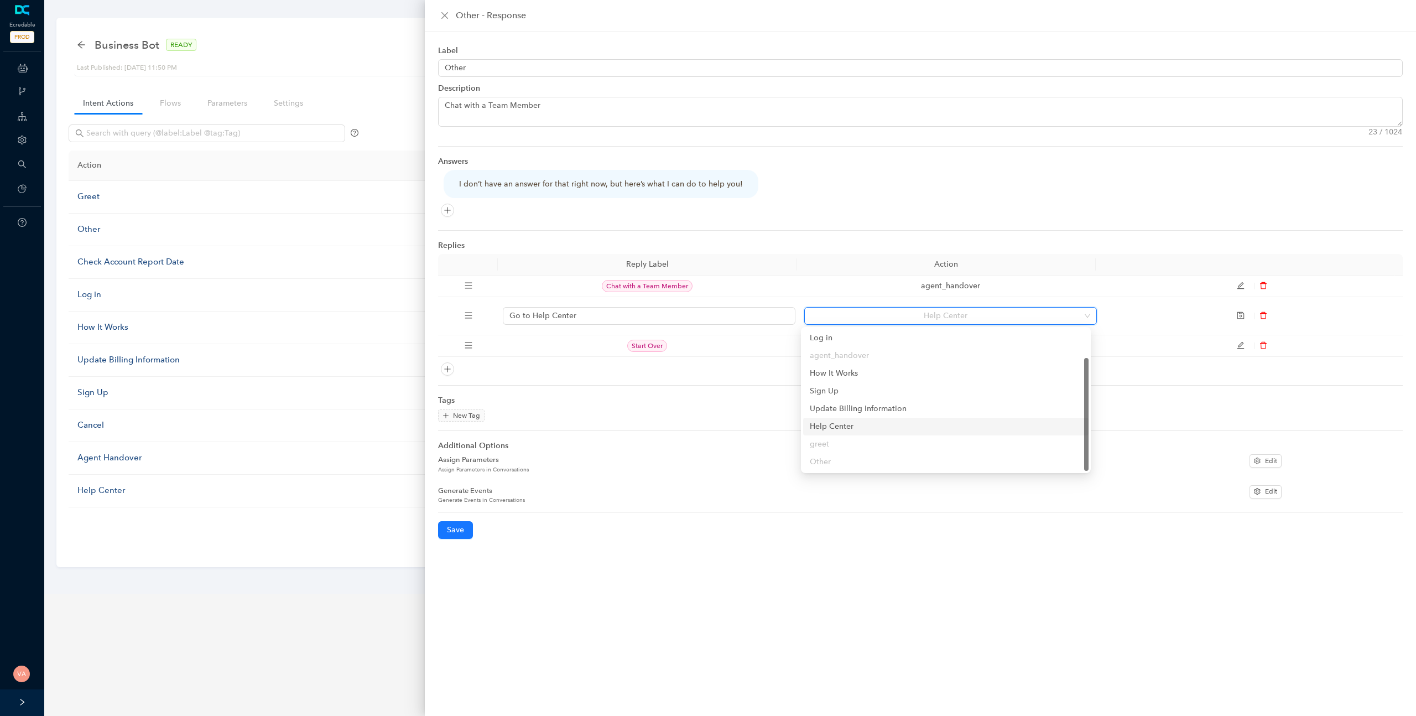
click at [760, 496] on div "Generate Events in Conversations" at bounding box center [839, 500] width 803 height 8
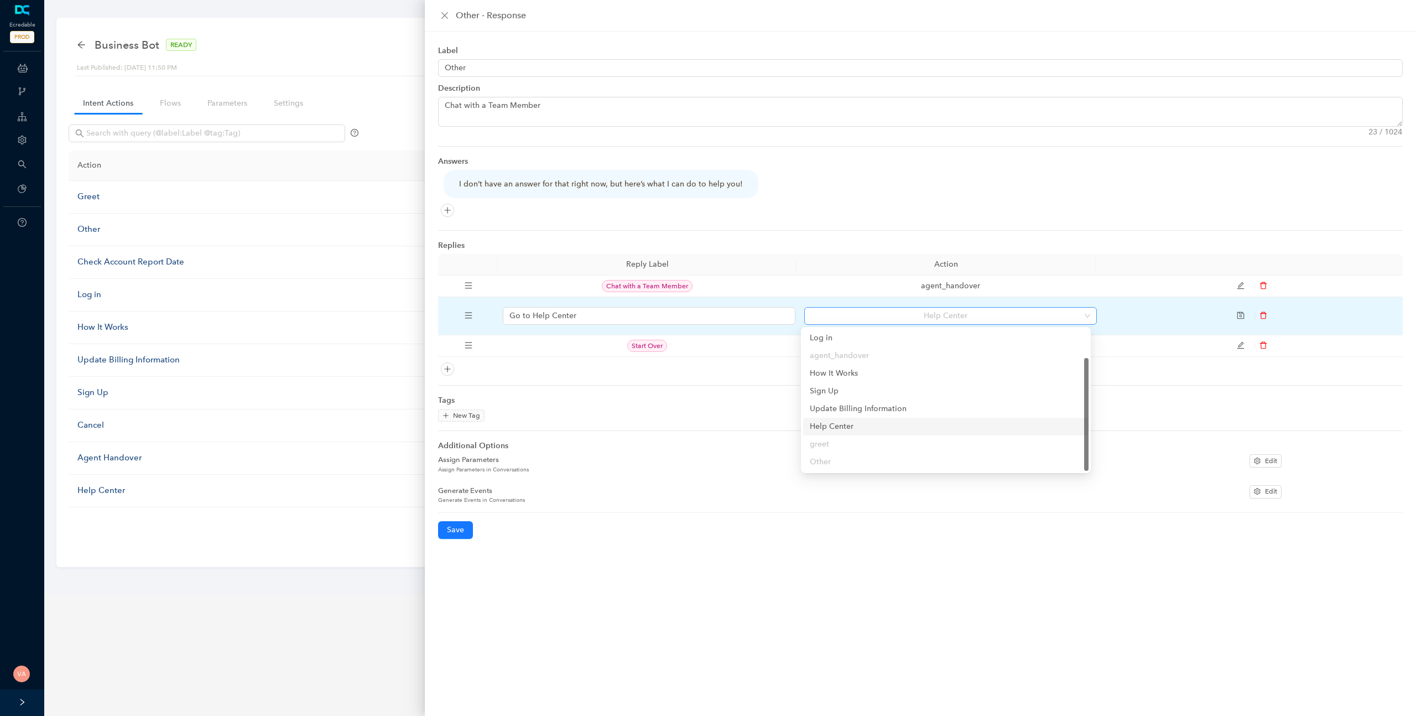
click at [963, 320] on span "Help Center" at bounding box center [950, 316] width 279 height 17
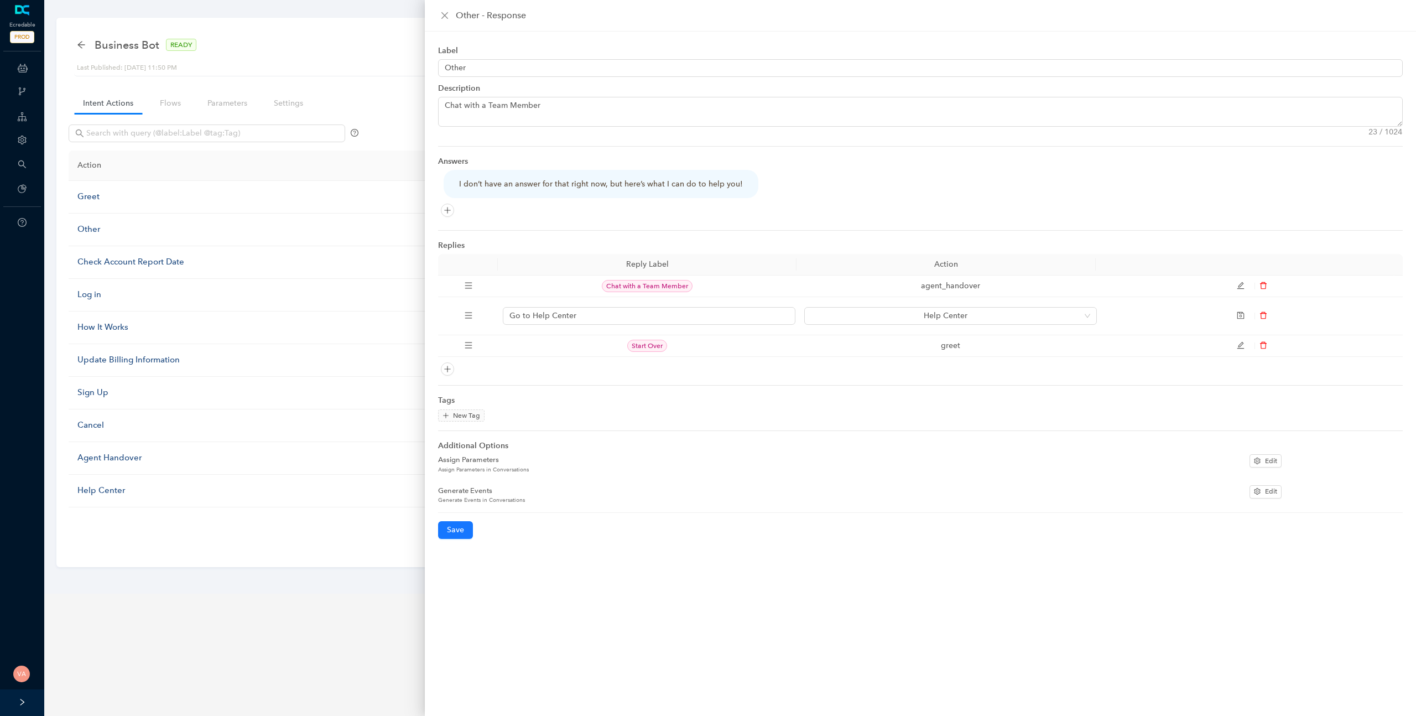
click at [714, 515] on div "Label Other Description Chat with a Team Member 23 / 1024 Answers I don’t have …" at bounding box center [921, 374] width 992 height 684
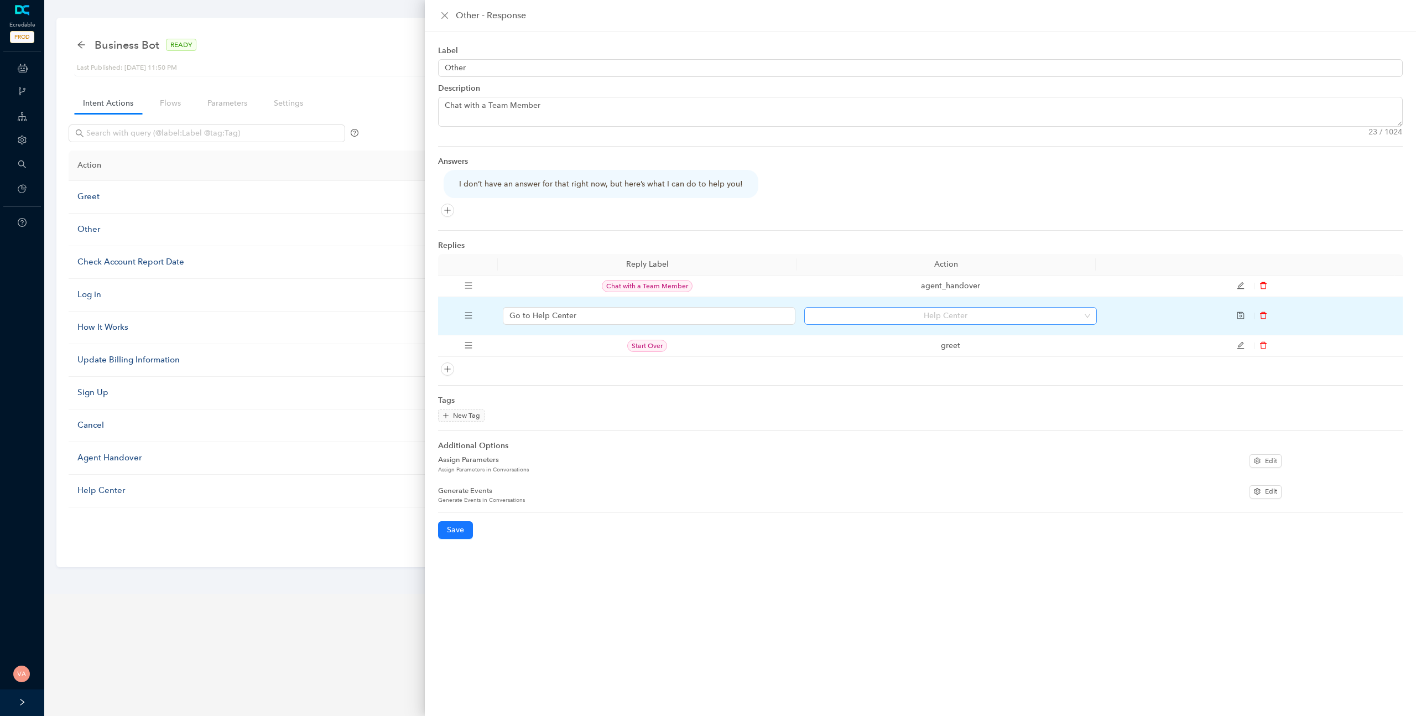
click at [967, 318] on span "Help Center" at bounding box center [950, 316] width 279 height 17
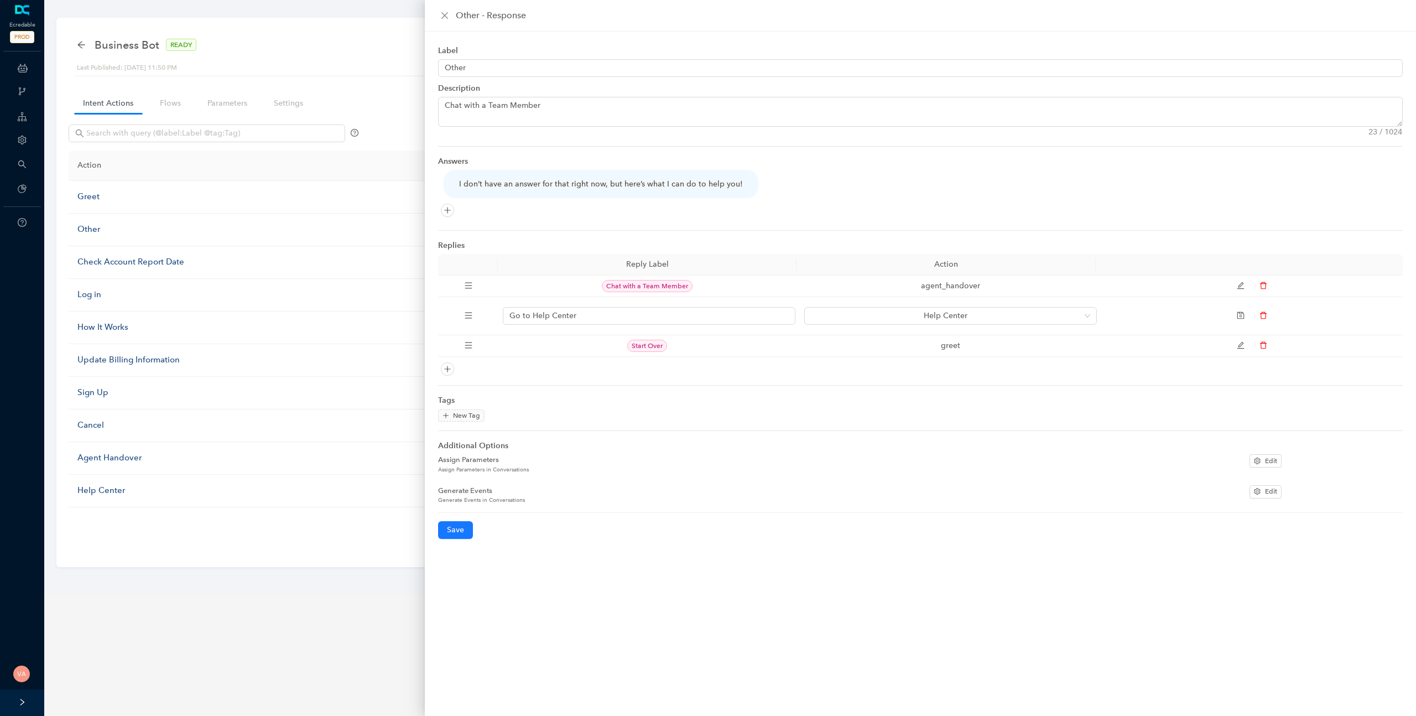
click at [646, 598] on div "Label Other Description Chat with a Team Member 23 / 1024 Answers I don’t have …" at bounding box center [921, 374] width 992 height 684
click at [491, 473] on div "Assign Parameters in Conversations" at bounding box center [839, 469] width 803 height 8
click at [490, 473] on div "Assign Parameters in Conversations" at bounding box center [839, 469] width 803 height 8
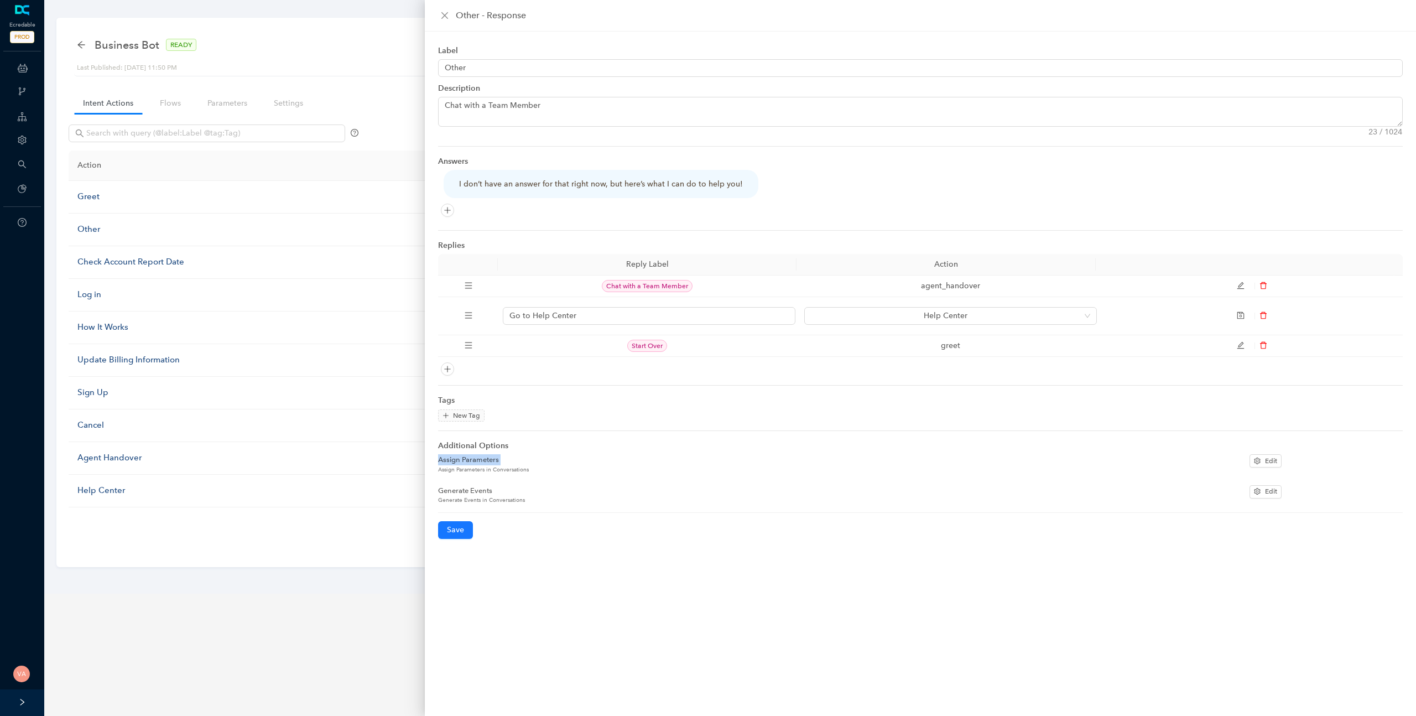
click at [552, 470] on div "Assign Parameters in Conversations" at bounding box center [839, 469] width 803 height 8
drag, startPoint x: 552, startPoint y: 470, endPoint x: 439, endPoint y: 469, distance: 112.9
click at [439, 469] on div "Assign Parameters in Conversations" at bounding box center [839, 469] width 803 height 8
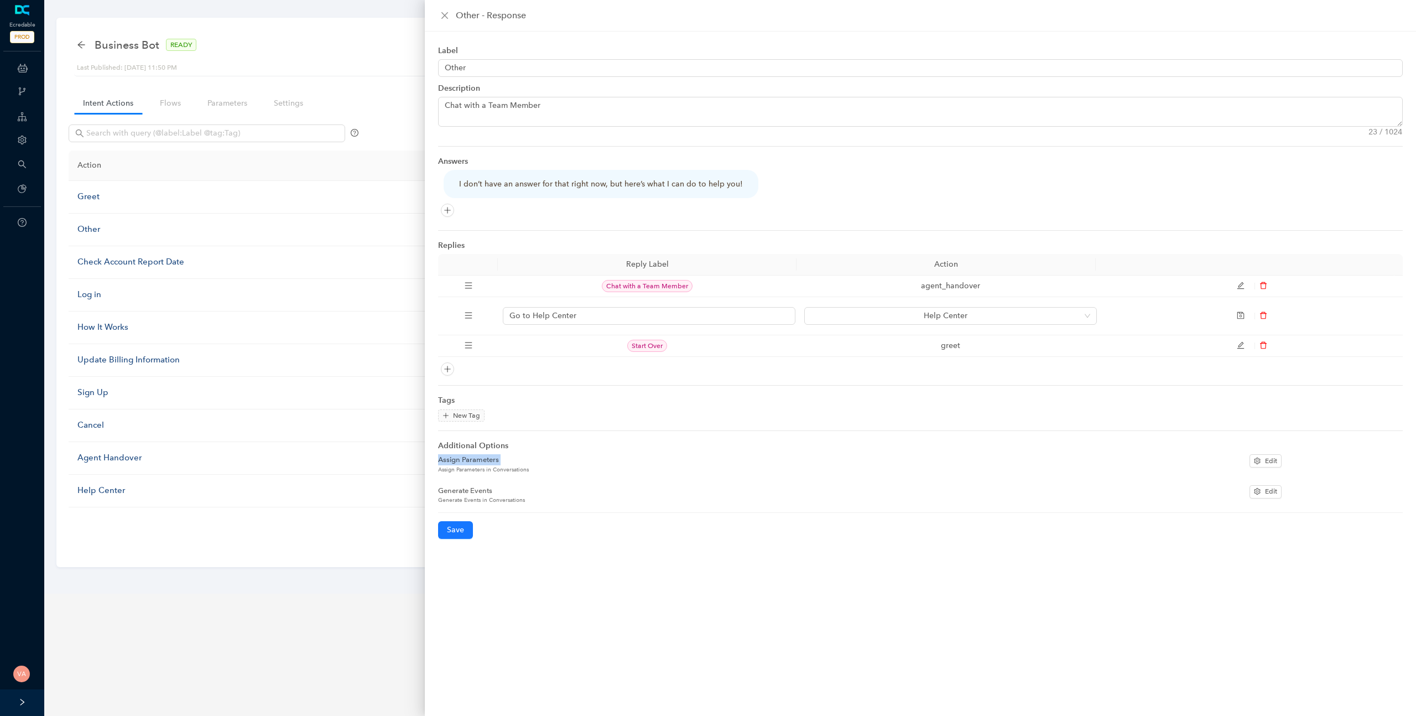
click at [439, 469] on div "Assign Parameters in Conversations" at bounding box center [839, 469] width 803 height 8
click at [484, 471] on div "Assign Parameters in Conversations" at bounding box center [839, 469] width 803 height 8
click at [480, 498] on div "Generate Events in Conversations" at bounding box center [839, 500] width 803 height 8
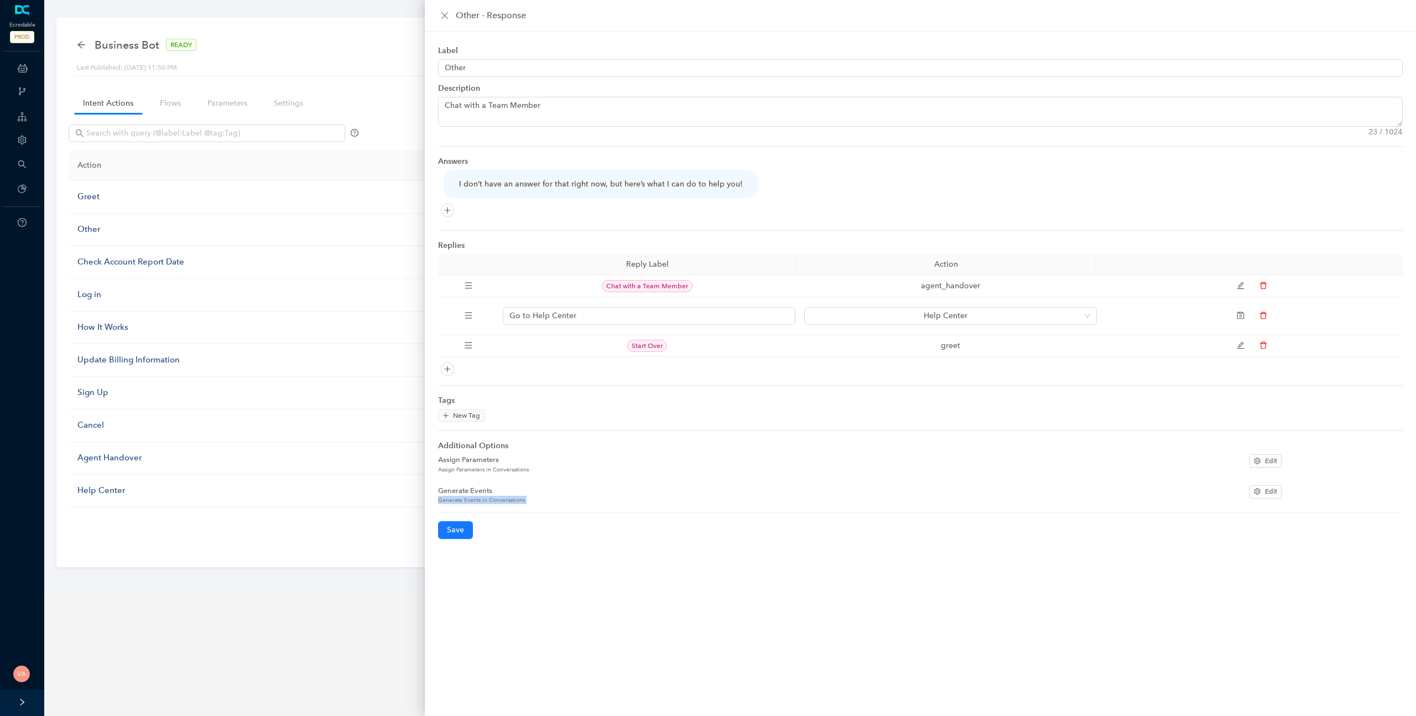
click at [509, 499] on div "Generate Events in Conversations" at bounding box center [839, 500] width 803 height 8
click at [1264, 490] on button "Edit" at bounding box center [1266, 491] width 32 height 13
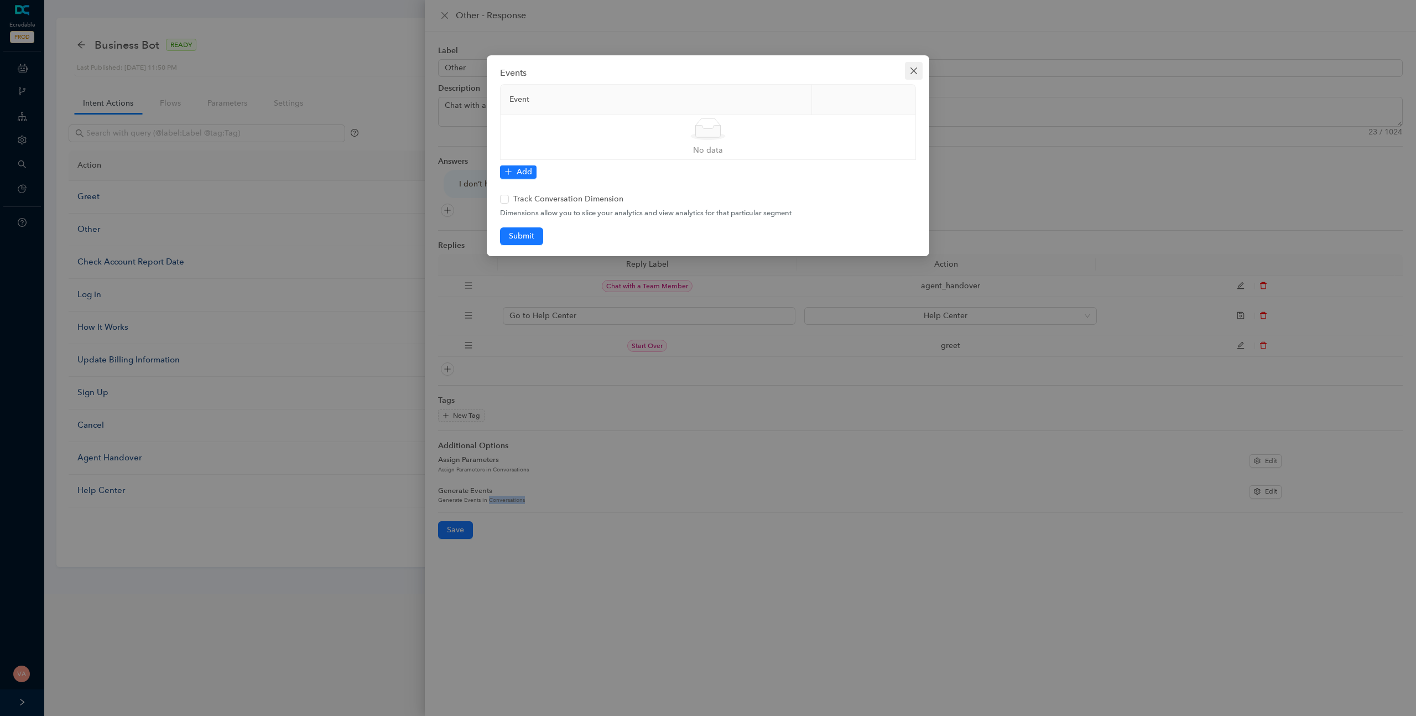
click at [912, 66] on icon "close" at bounding box center [914, 70] width 9 height 9
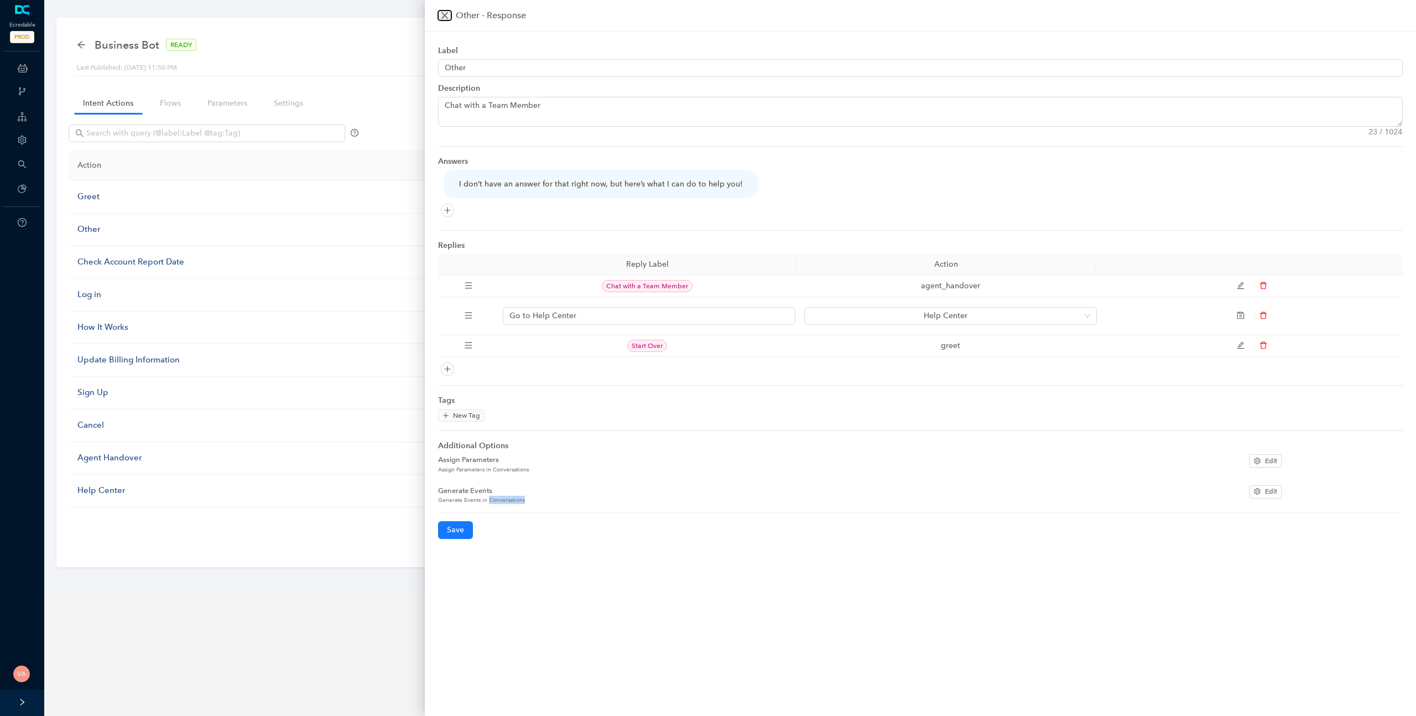
click at [446, 13] on icon "close" at bounding box center [444, 15] width 9 height 9
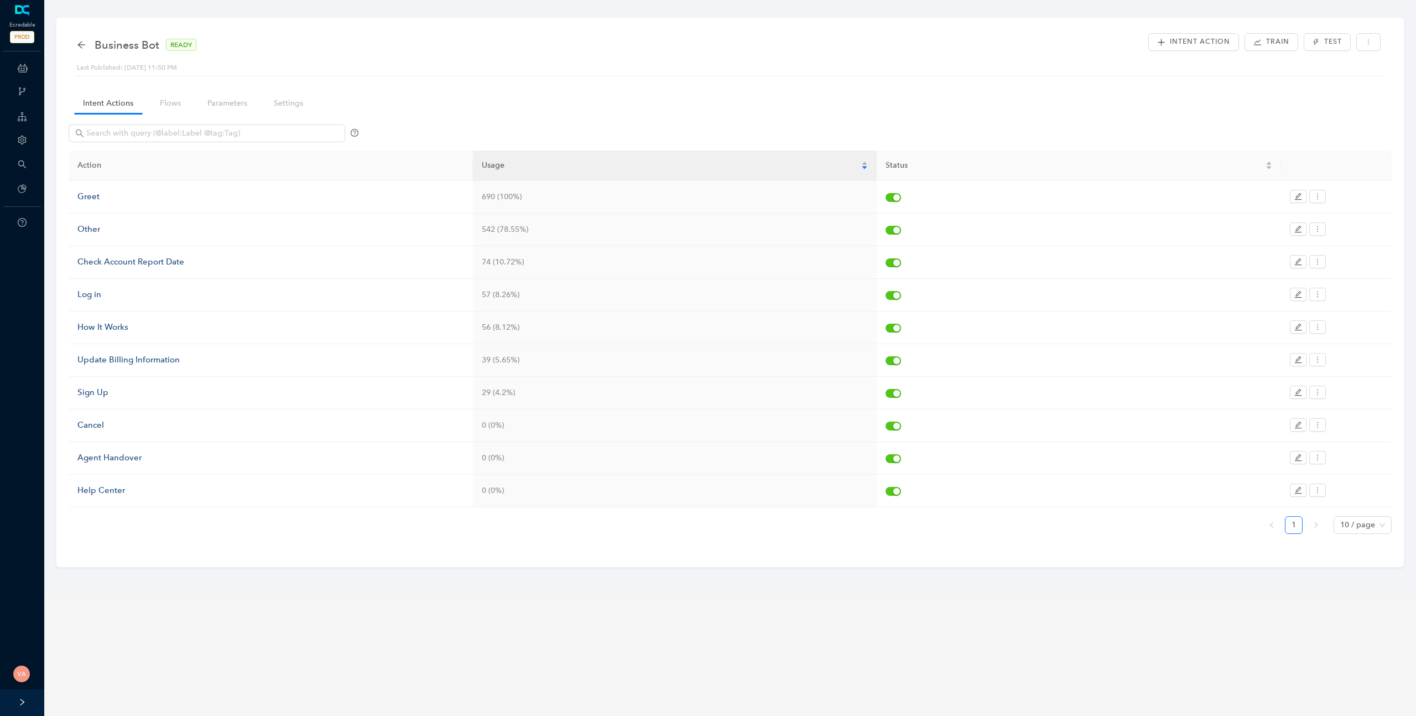
click at [798, 609] on main "Business Bot READY Last Published: [DATE] 11:50 PM Intent Action Train Test Int…" at bounding box center [730, 358] width 1372 height 716
